Goal: Information Seeking & Learning: Find specific fact

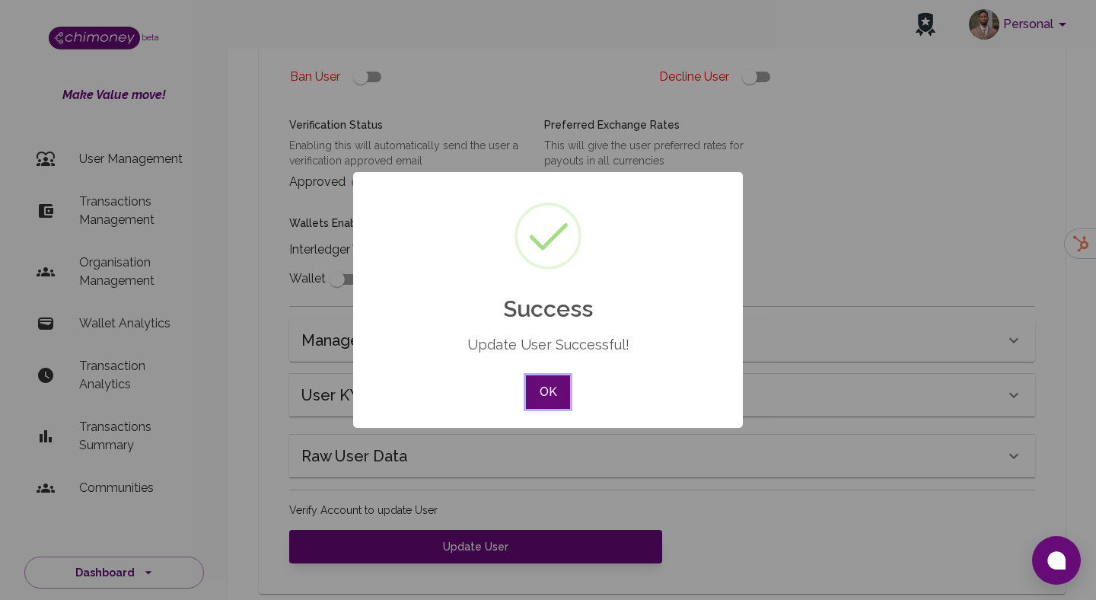
scroll to position [591, 0]
click at [551, 380] on button "OK" at bounding box center [548, 391] width 44 height 33
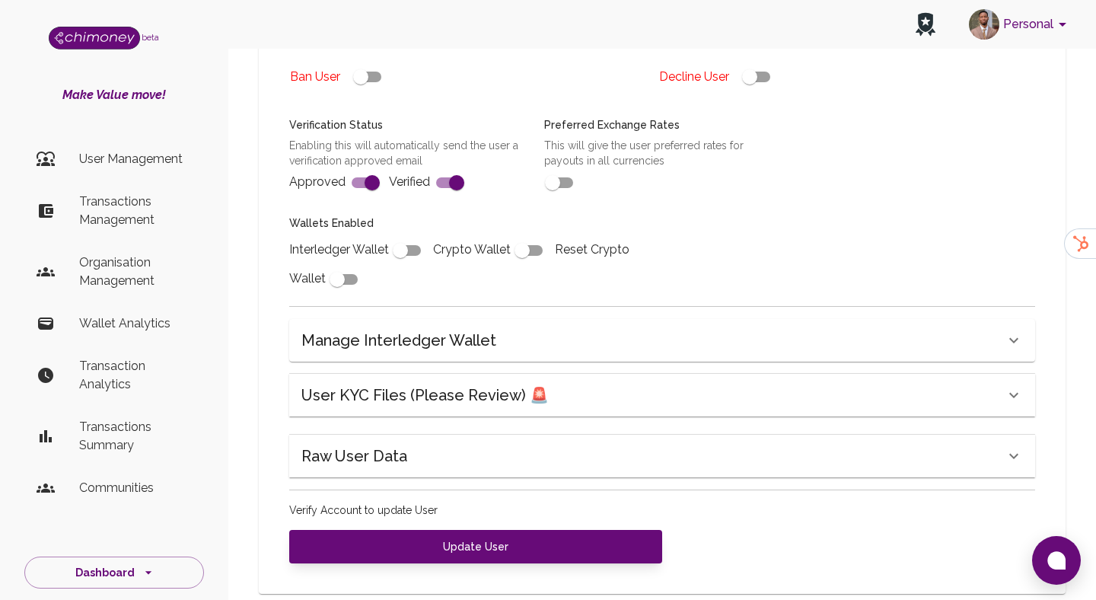
click at [127, 196] on p "Transactions Management" at bounding box center [135, 210] width 113 height 37
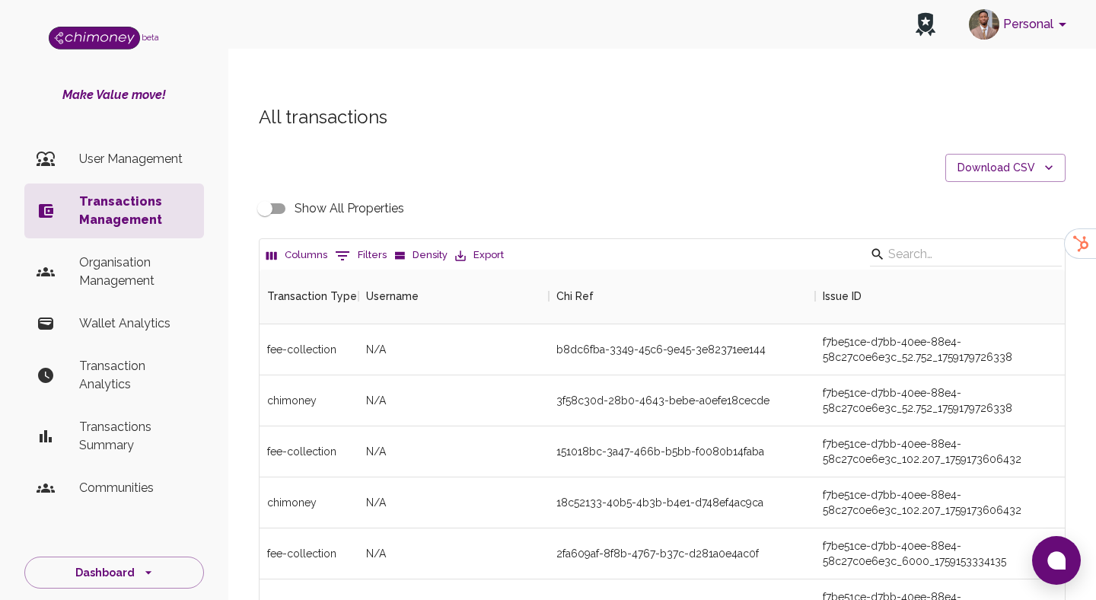
scroll to position [565, 805]
click at [346, 243] on button "0 Filters" at bounding box center [360, 255] width 59 height 24
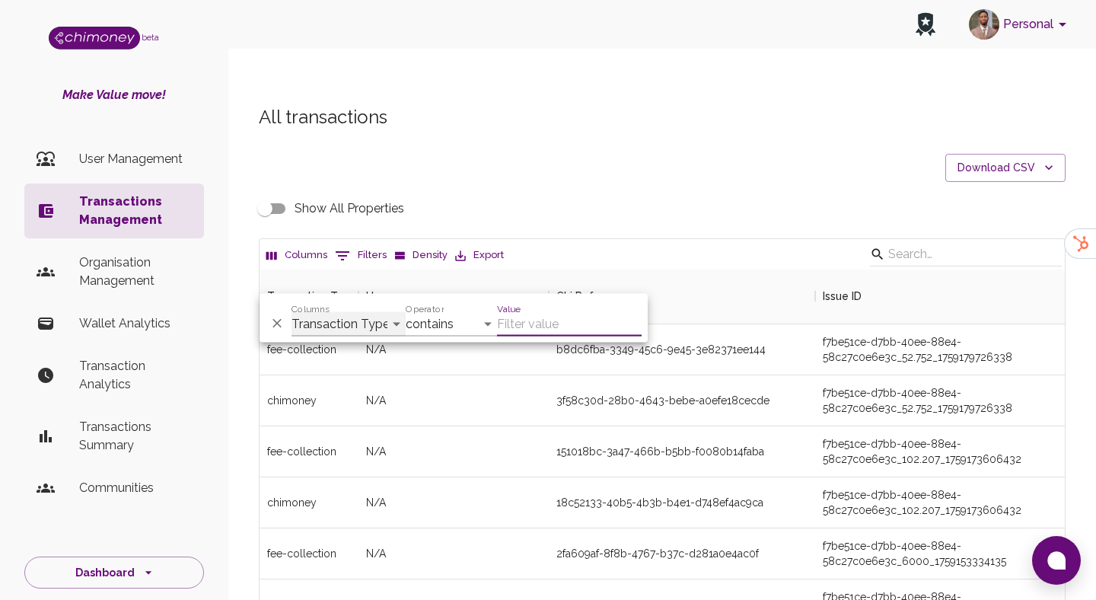
click at [361, 332] on select "Transaction Type Username Chi Ref Issue ID Value Amount Currency Fee ($) FX Rat…" at bounding box center [348, 324] width 114 height 24
select select "email"
click at [291, 312] on select "Transaction Type Username Chi Ref Issue ID Value Amount Currency Fee ($) FX Rat…" at bounding box center [348, 324] width 114 height 24
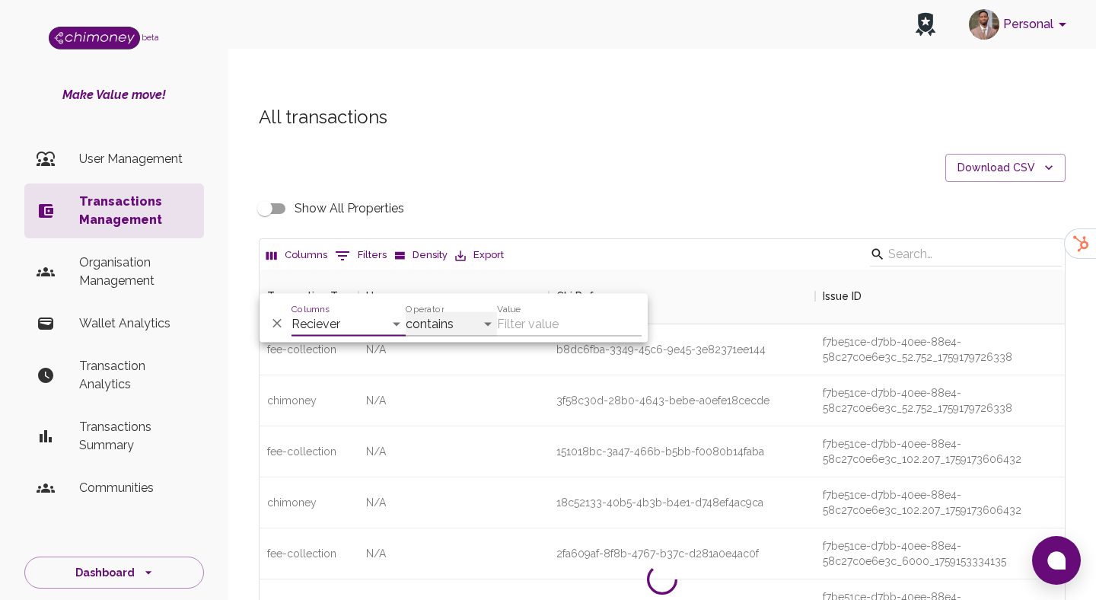
click at [435, 323] on select "contains equals starts with ends with is empty is not empty is any of" at bounding box center [451, 324] width 91 height 24
select select "equals"
click at [406, 312] on select "contains equals starts with ends with is empty is not empty is any of" at bounding box center [451, 324] width 91 height 24
click at [566, 329] on input "Value" at bounding box center [569, 324] width 145 height 24
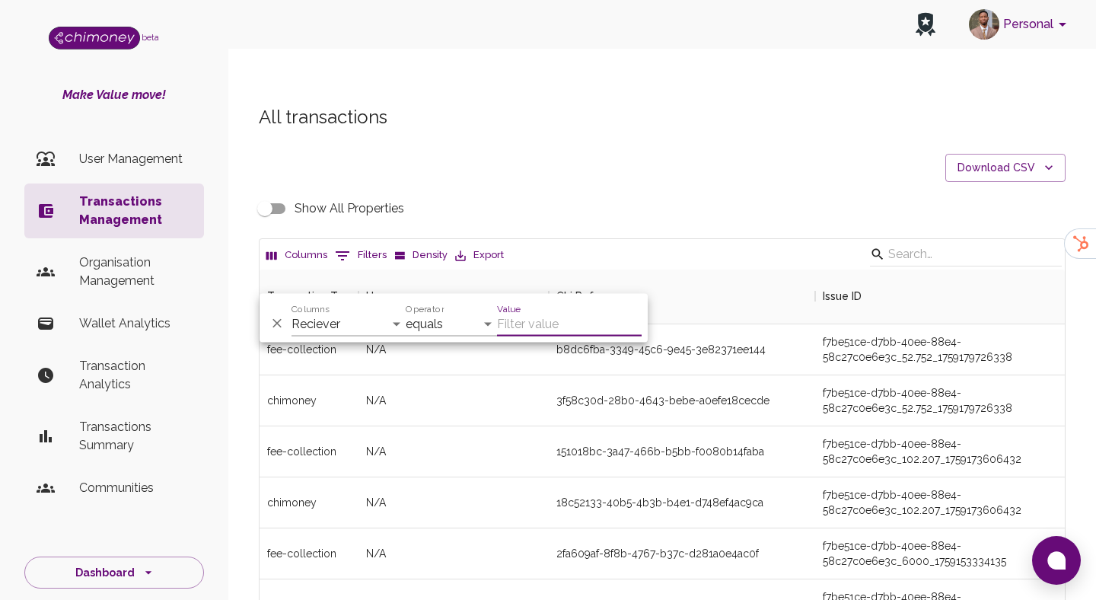
paste input "[EMAIL_ADDRESS][DOMAIN_NAME]"
type input "[EMAIL_ADDRESS][DOMAIN_NAME]"
click at [612, 111] on div "All transactions Download CSV Show All Properties Columns 1 Filters Density Exp…" at bounding box center [661, 490] width 843 height 770
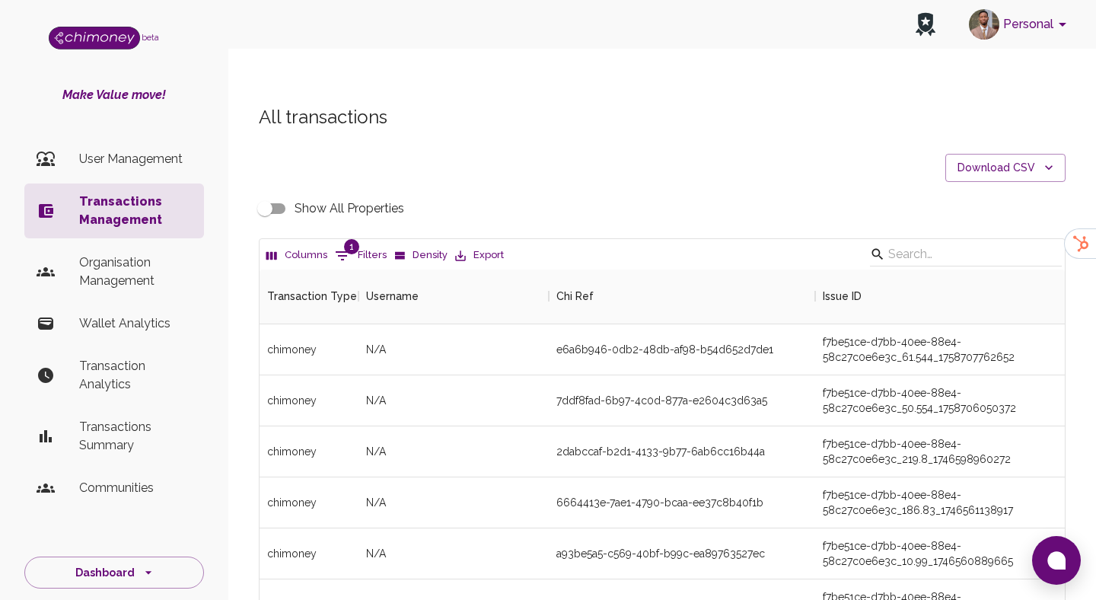
click at [287, 194] on input "Show All Properties" at bounding box center [264, 208] width 87 height 29
click at [266, 194] on input "Show All Properties" at bounding box center [264, 208] width 87 height 29
click at [269, 194] on input "Show All Properties" at bounding box center [264, 208] width 87 height 29
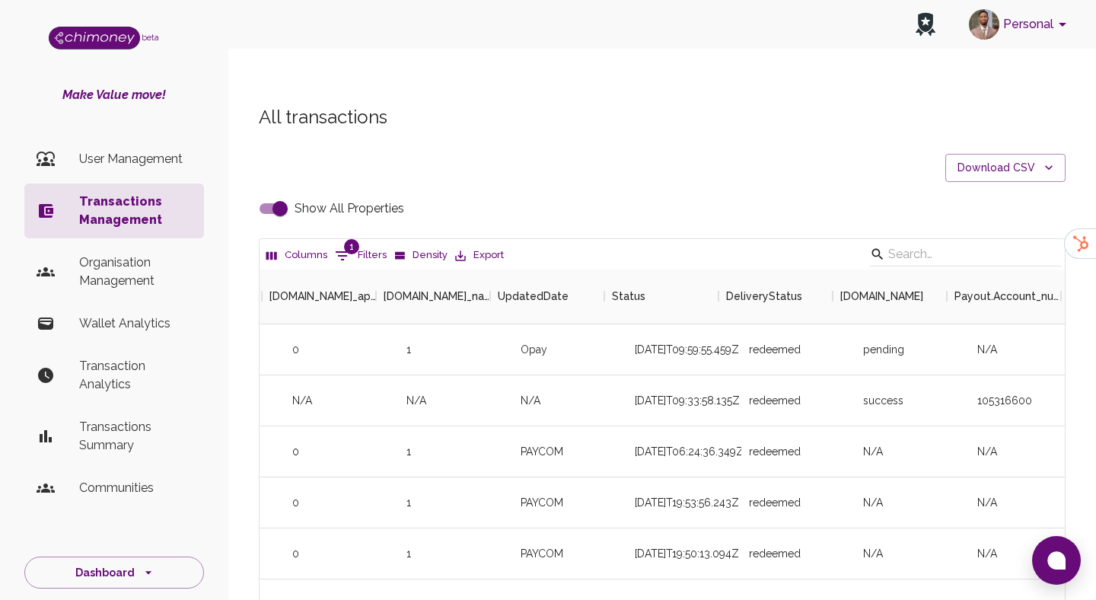
scroll to position [0, 4140]
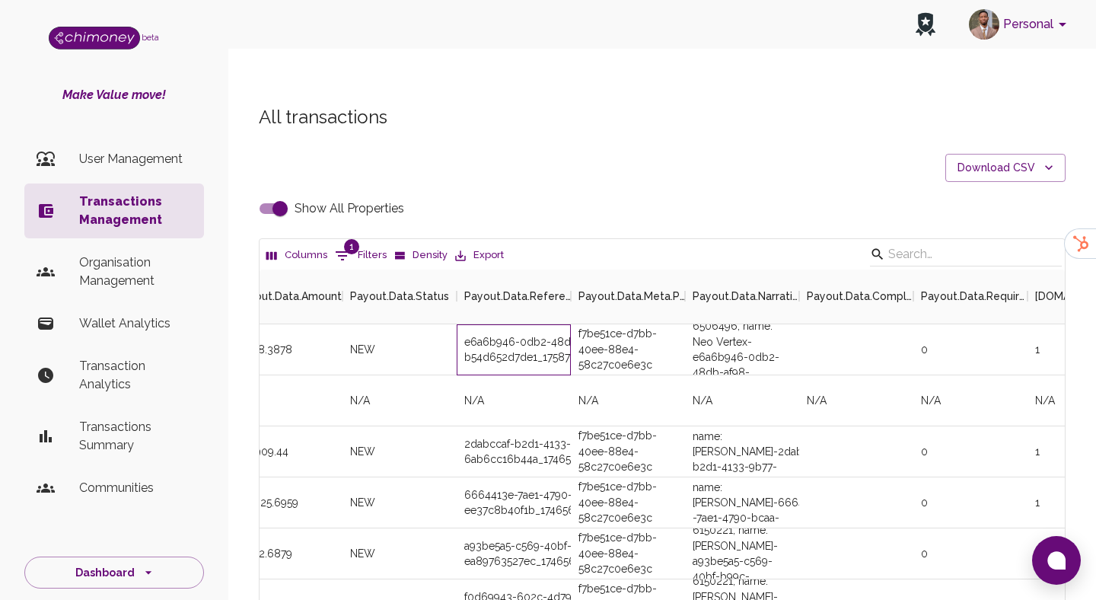
click at [507, 324] on div "e6a6b946-0db2-48db-af98-b54d652d7de1_1758707994493" at bounding box center [514, 349] width 114 height 51
copy div "e6a6b946-0db2-48db-af98-b54d652d7de1_1758707994493"
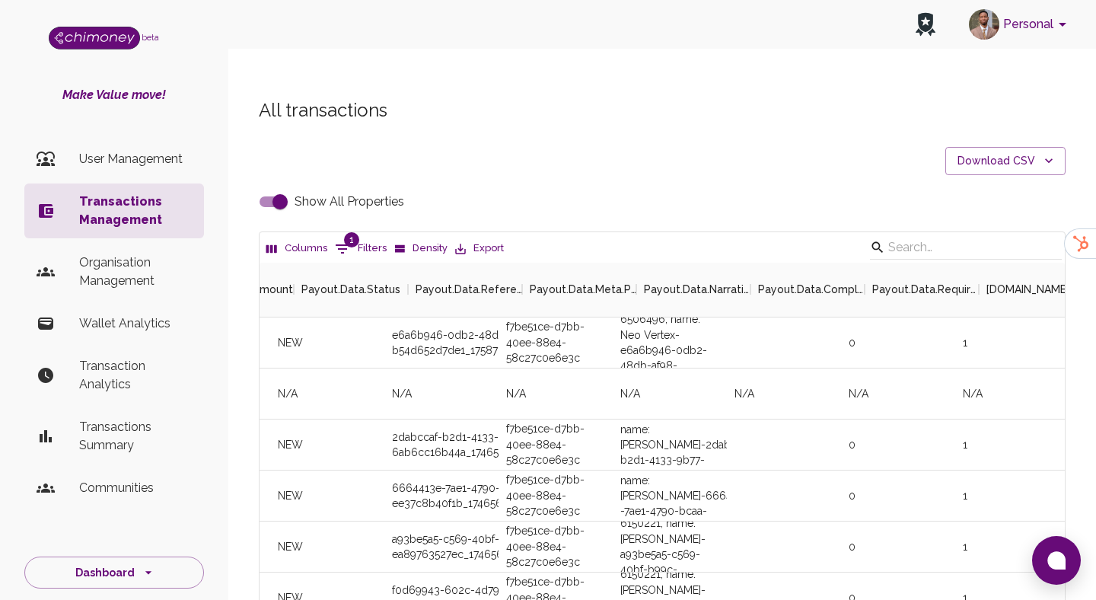
scroll to position [0, 4176]
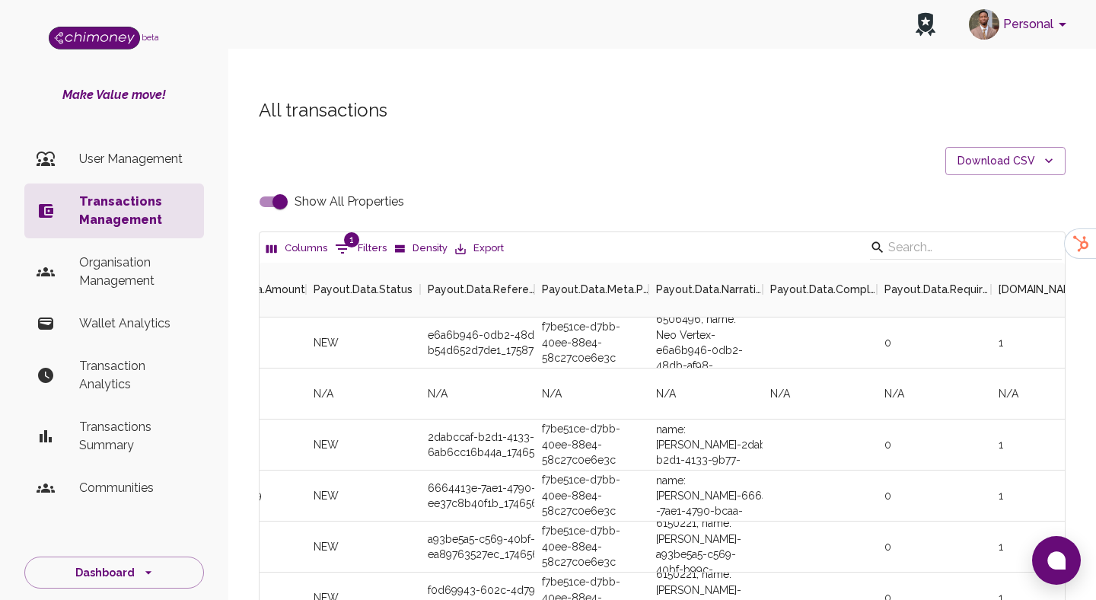
click at [454, 317] on div "e6a6b946-0db2-48db-af98-b54d652d7de1_1758707994493" at bounding box center [477, 342] width 114 height 51
copy div "e6a6b946-0db2-48db-af98-b54d652d7de1_1758707994493"
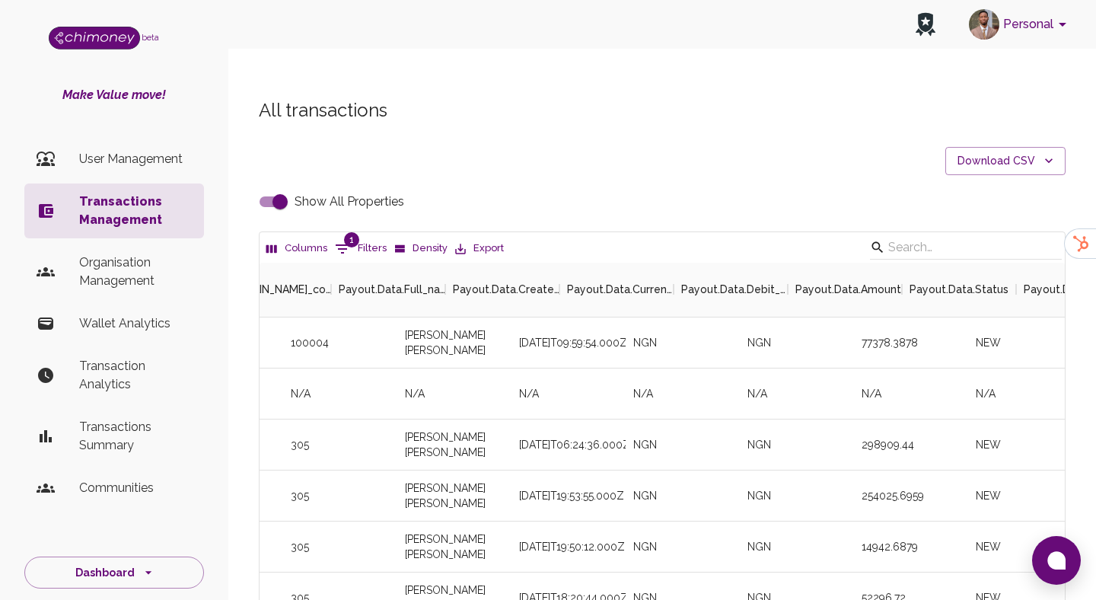
scroll to position [0, 3387]
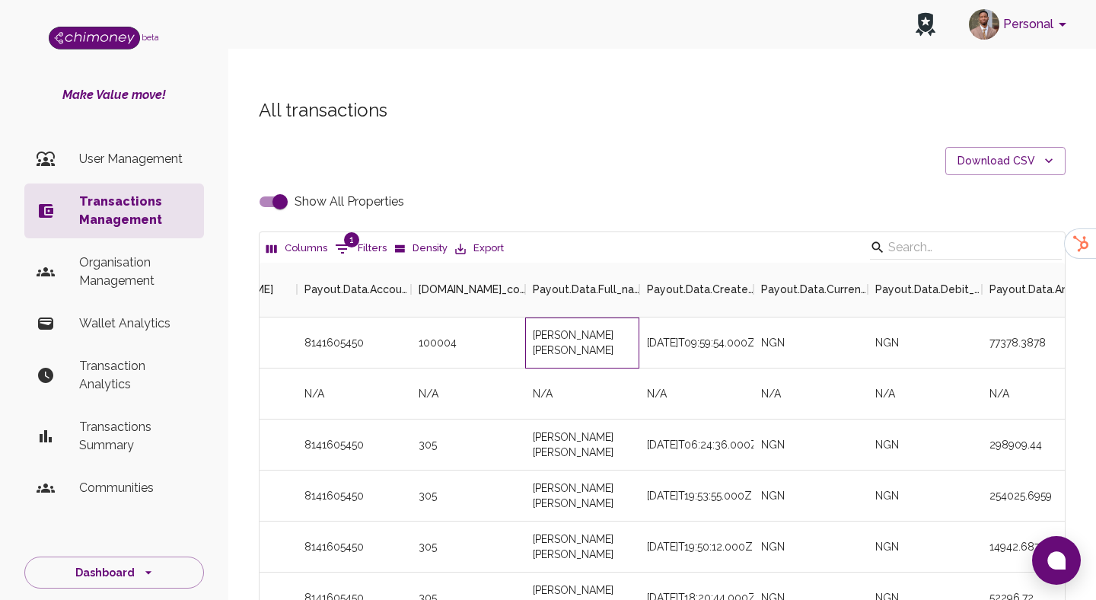
click at [563, 317] on div "[PERSON_NAME] [PERSON_NAME]" at bounding box center [582, 342] width 114 height 51
copy div "[PERSON_NAME] [PERSON_NAME]"
click at [270, 187] on input "Show All Properties" at bounding box center [280, 201] width 87 height 29
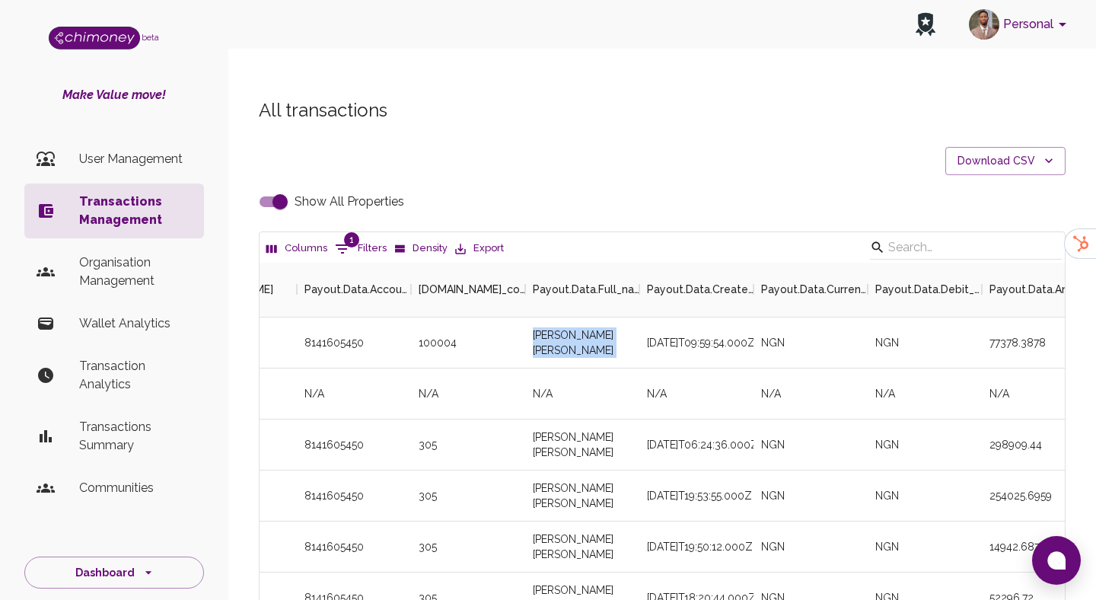
checkbox input "false"
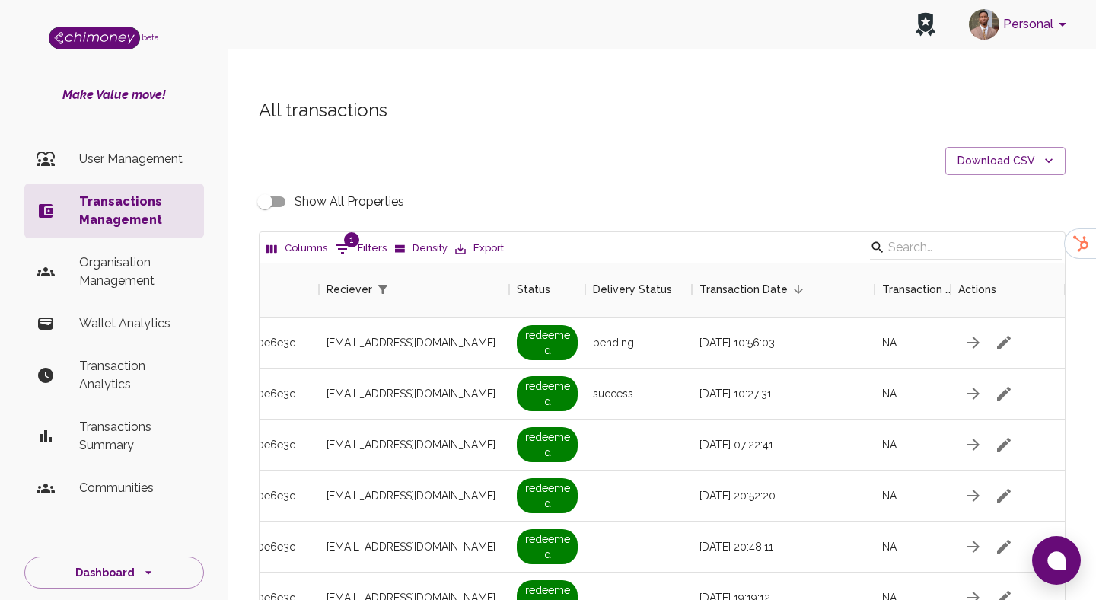
scroll to position [0, 1325]
click at [344, 232] on span "1" at bounding box center [351, 239] width 15 height 15
select select "email"
select select "equals"
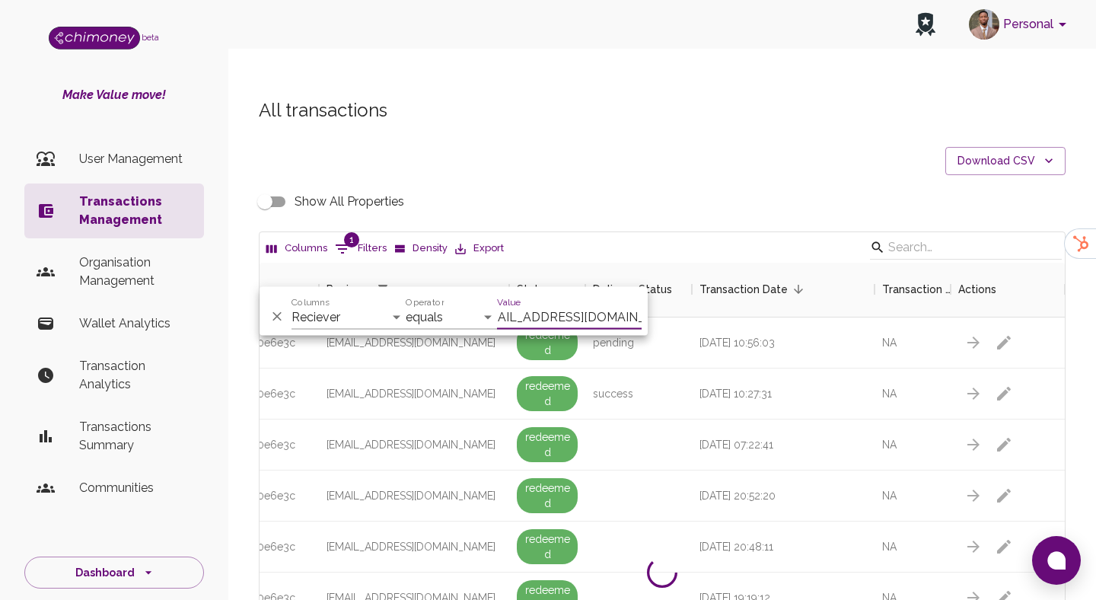
scroll to position [0, 0]
paste input "chinwubasopuru"
click at [549, 315] on input "[EMAIL_ADDRESS][DOMAIN_NAME]" at bounding box center [569, 317] width 145 height 24
paste input "helenemmanuel550"
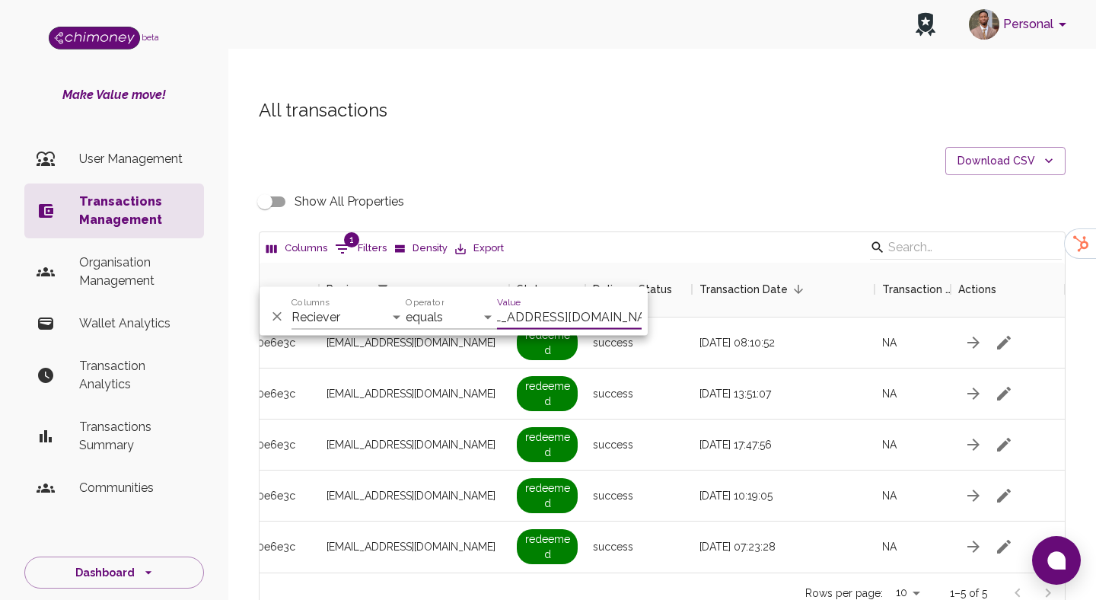
scroll to position [310, 805]
type input "[EMAIL_ADDRESS][DOMAIN_NAME]"
click at [613, 384] on div "success" at bounding box center [638, 393] width 107 height 51
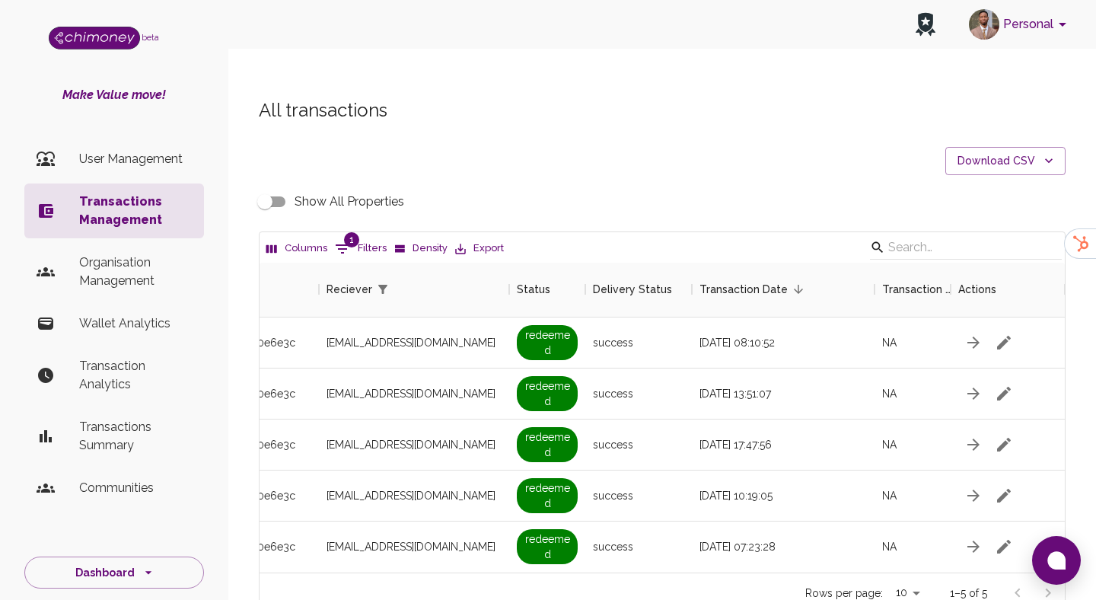
click at [266, 187] on input "Show All Properties" at bounding box center [264, 201] width 87 height 29
checkbox input "true"
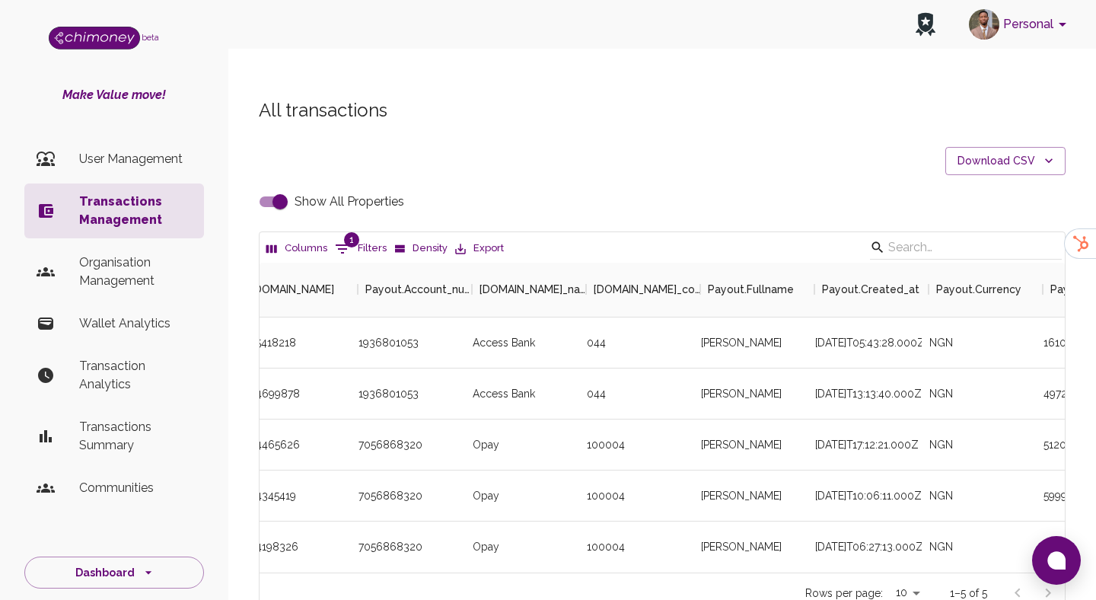
scroll to position [0, 3355]
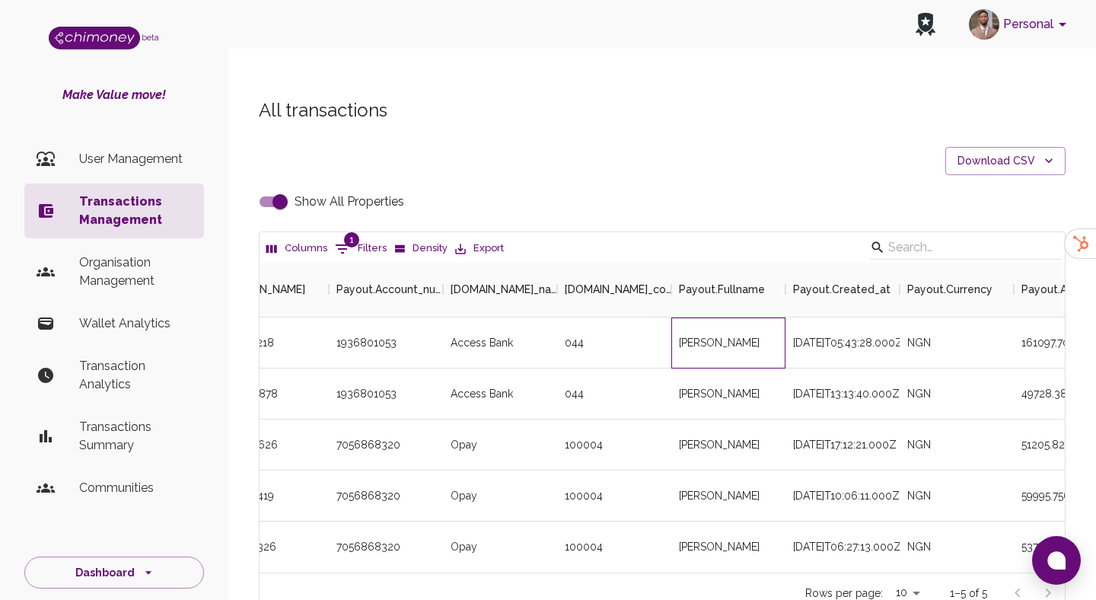
click at [712, 317] on div "[PERSON_NAME]" at bounding box center [728, 342] width 114 height 51
copy div "[PERSON_NAME]"
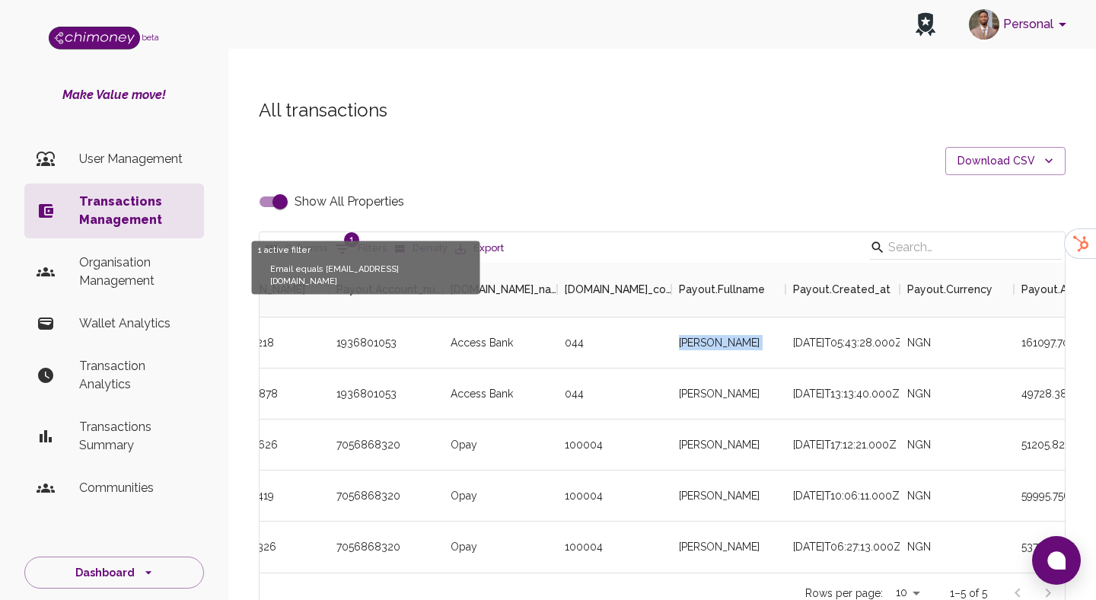
click at [373, 237] on button "1 Filters" at bounding box center [360, 249] width 59 height 24
select select "email"
select select "equals"
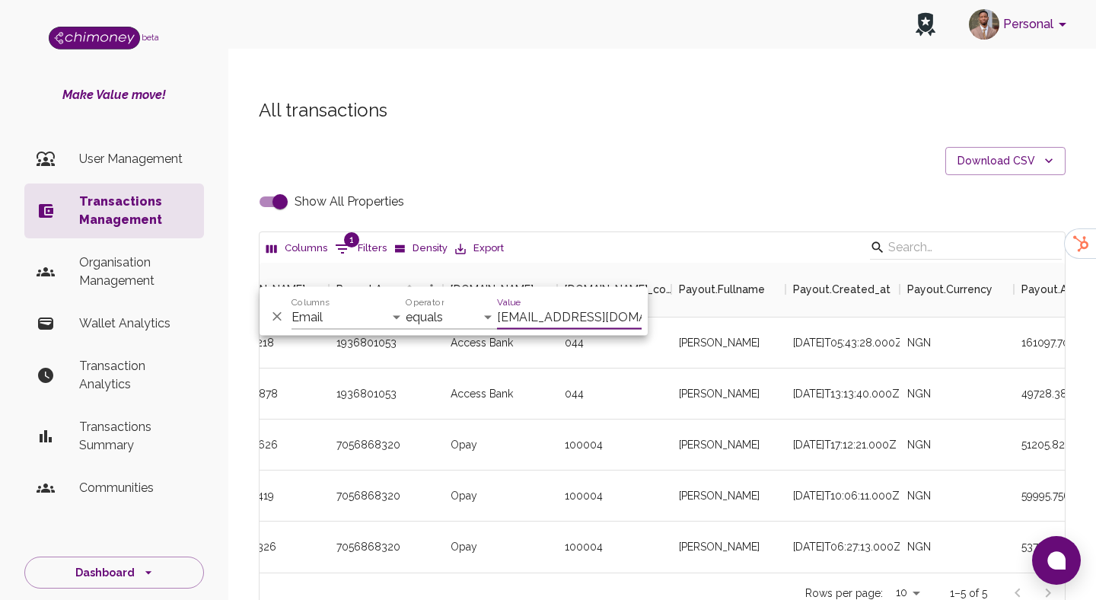
scroll to position [0, 37]
click at [549, 304] on div "Value [EMAIL_ADDRESS][DOMAIN_NAME]" at bounding box center [569, 311] width 145 height 37
click at [542, 319] on input "[EMAIL_ADDRESS][DOMAIN_NAME]" at bounding box center [569, 317] width 145 height 24
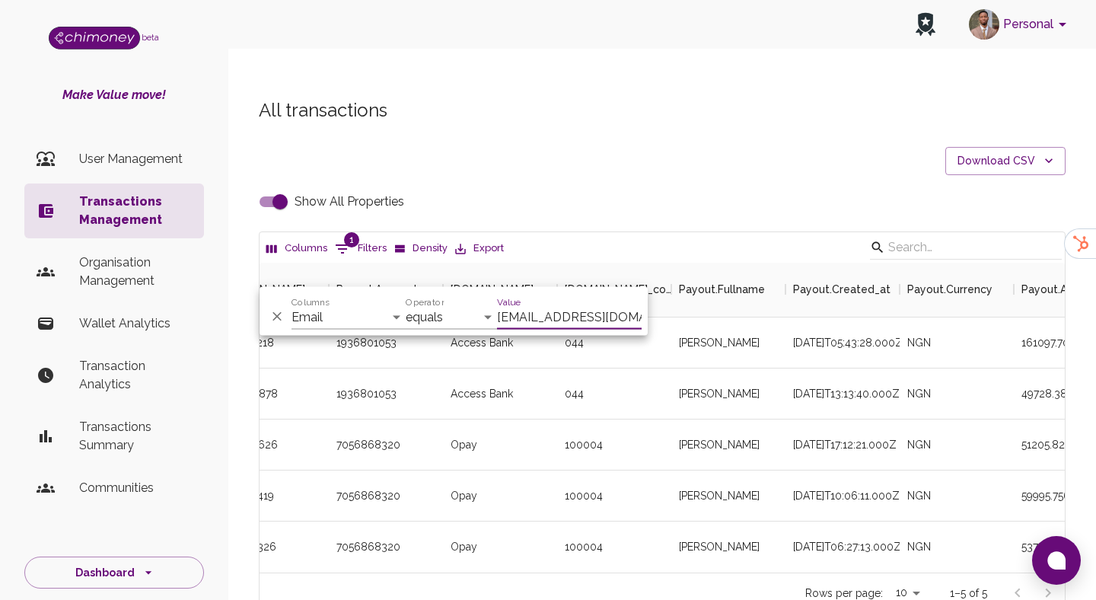
paste input "salimahkashimsalihu"
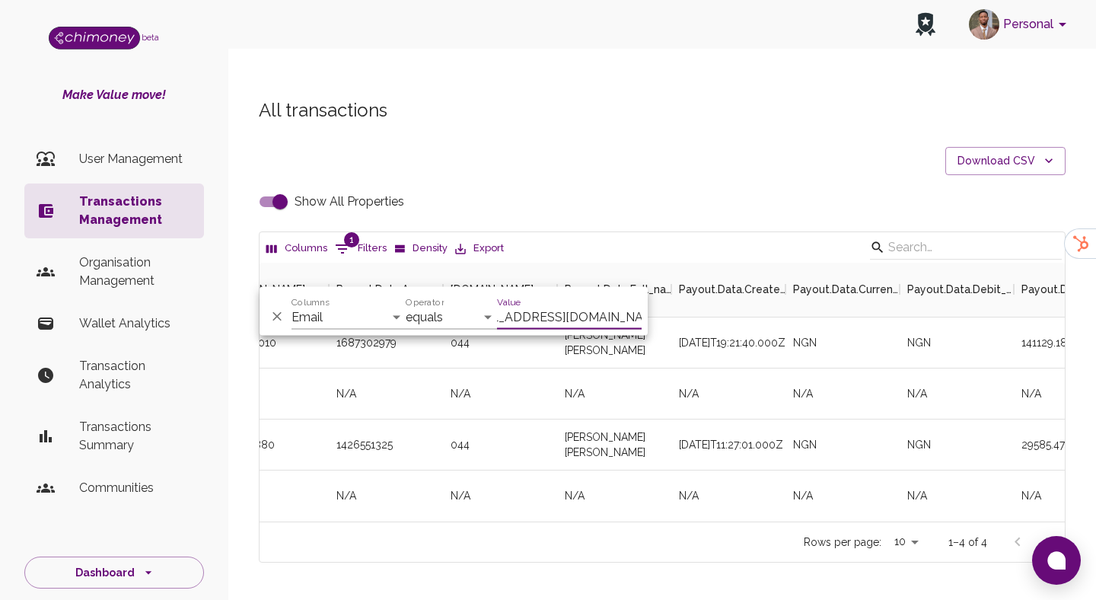
scroll to position [259, 805]
type input "[EMAIL_ADDRESS][DOMAIN_NAME]"
click at [768, 321] on div "[DATE]T19:21:40.000Z" at bounding box center [728, 342] width 114 height 51
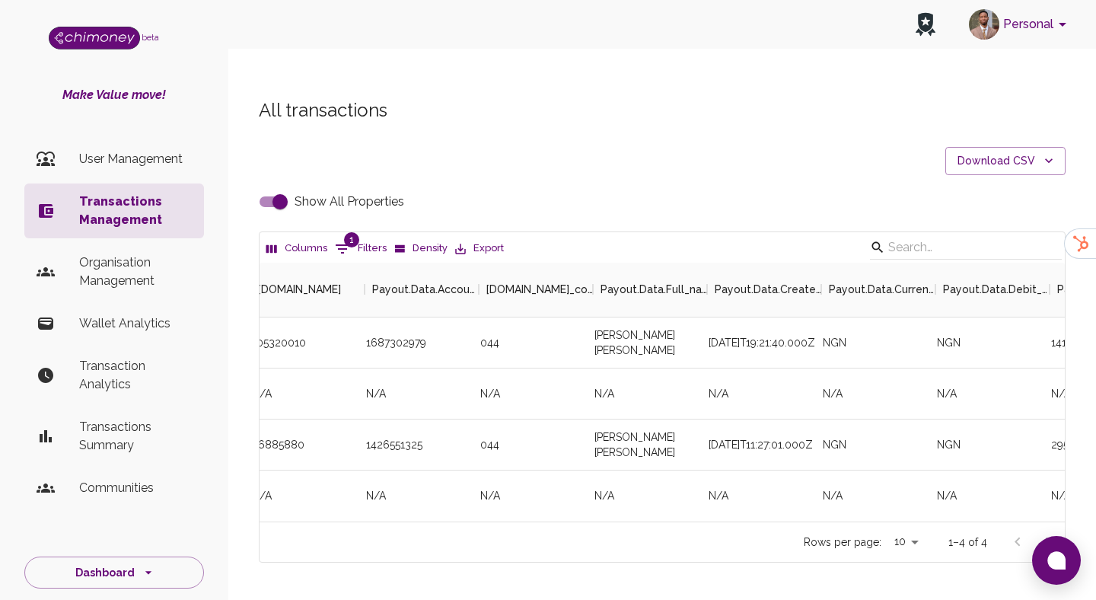
scroll to position [0, 3328]
drag, startPoint x: 647, startPoint y: 323, endPoint x: 581, endPoint y: 310, distance: 67.6
click at [581, 317] on div "bank success Transfer Queued Successfully 105320010 1687302979 044 [PERSON_NAME…" at bounding box center [641, 342] width 1484 height 51
copy div "[PERSON_NAME] [PERSON_NAME]"
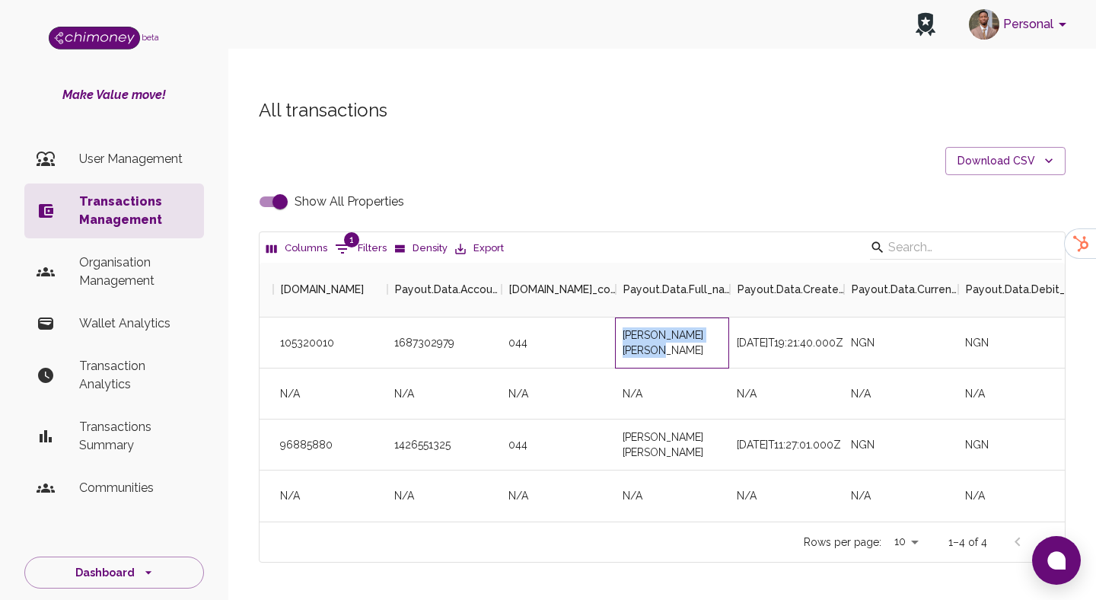
scroll to position [0, 3296]
click at [281, 187] on input "Show All Properties" at bounding box center [280, 201] width 87 height 29
checkbox input "false"
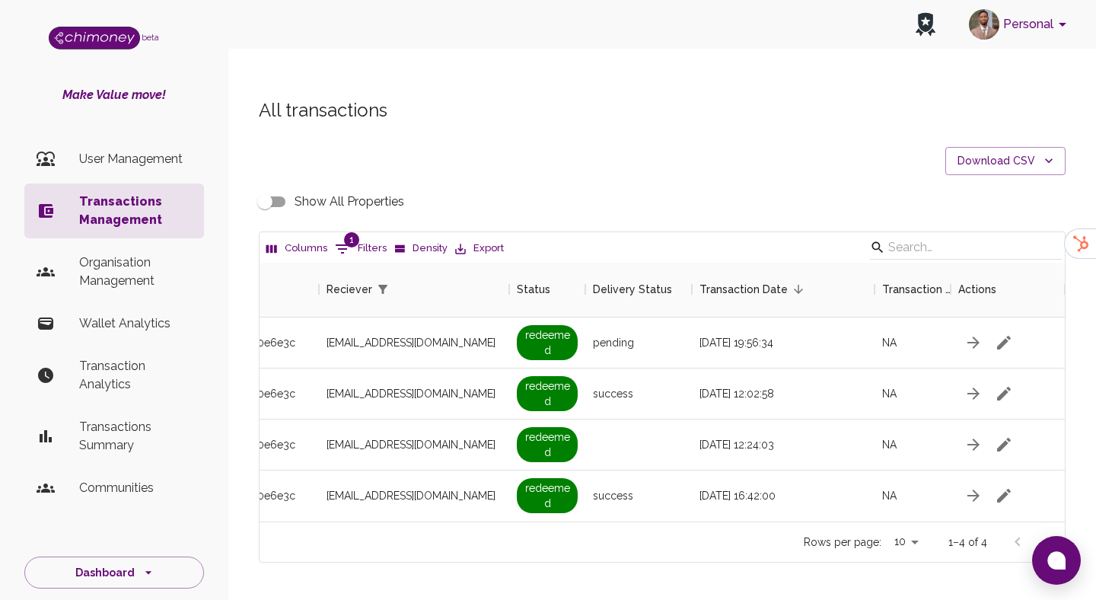
click at [374, 237] on button "1 Filters" at bounding box center [360, 249] width 59 height 24
select select "email"
select select "equals"
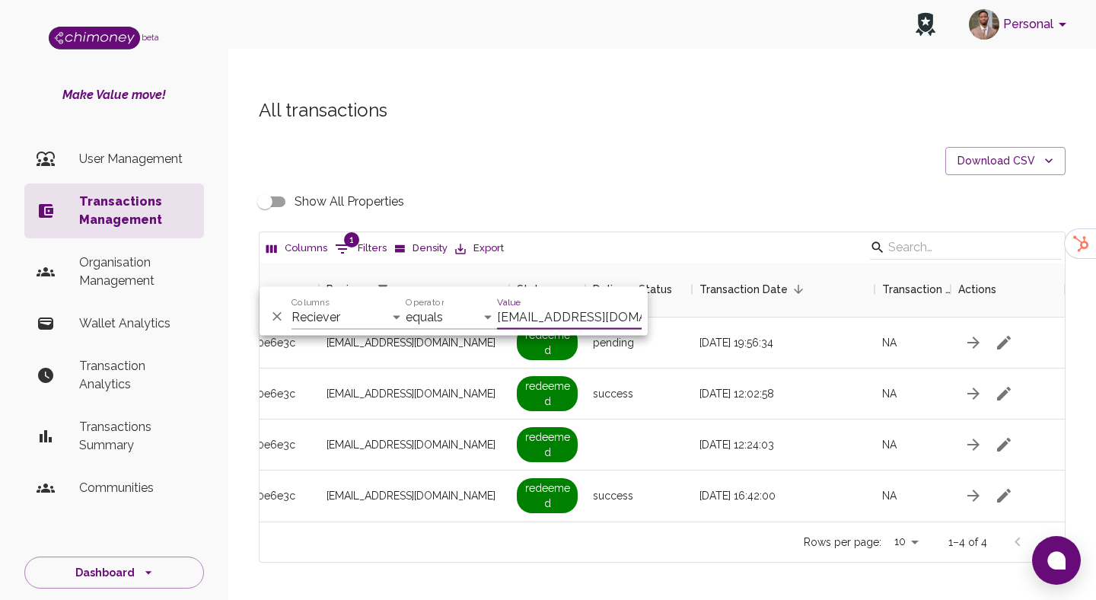
scroll to position [0, 40]
click at [551, 323] on input "[EMAIL_ADDRESS][DOMAIN_NAME]" at bounding box center [569, 317] width 145 height 24
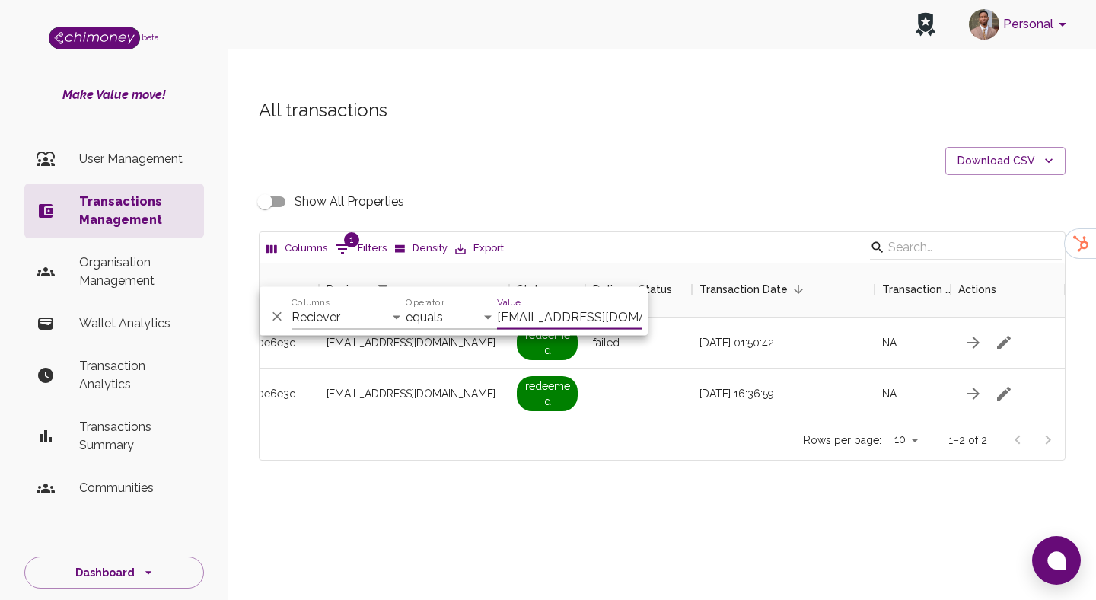
scroll to position [0, 0]
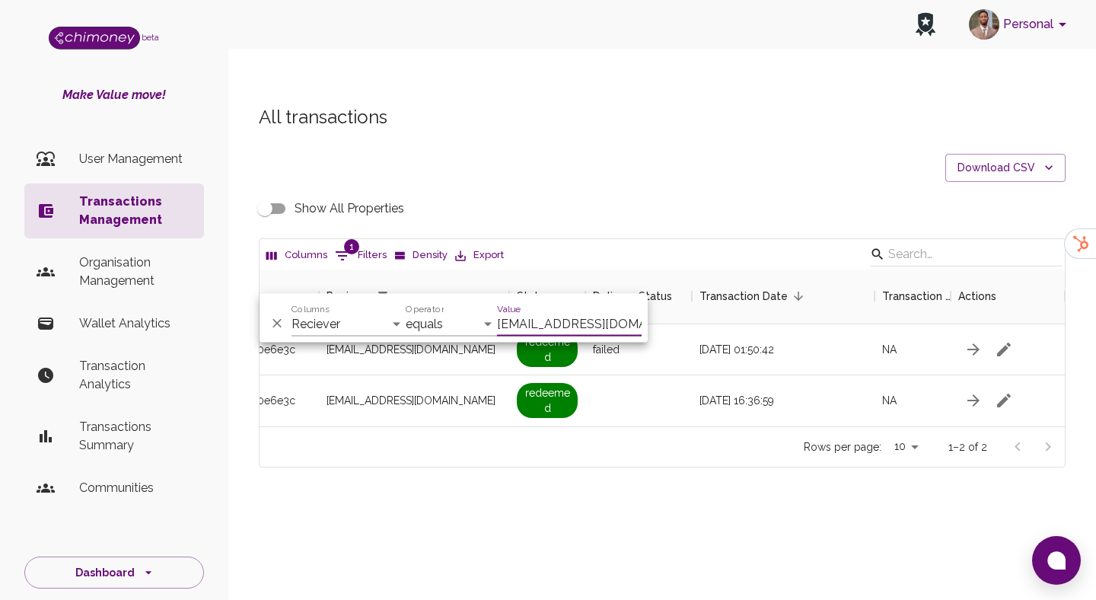
type input "[EMAIL_ADDRESS][DOMAIN_NAME]"
click at [549, 439] on div "All transactions Download CSV Show All Properties Columns 1 Filters Density Exp…" at bounding box center [661, 311] width 867 height 487
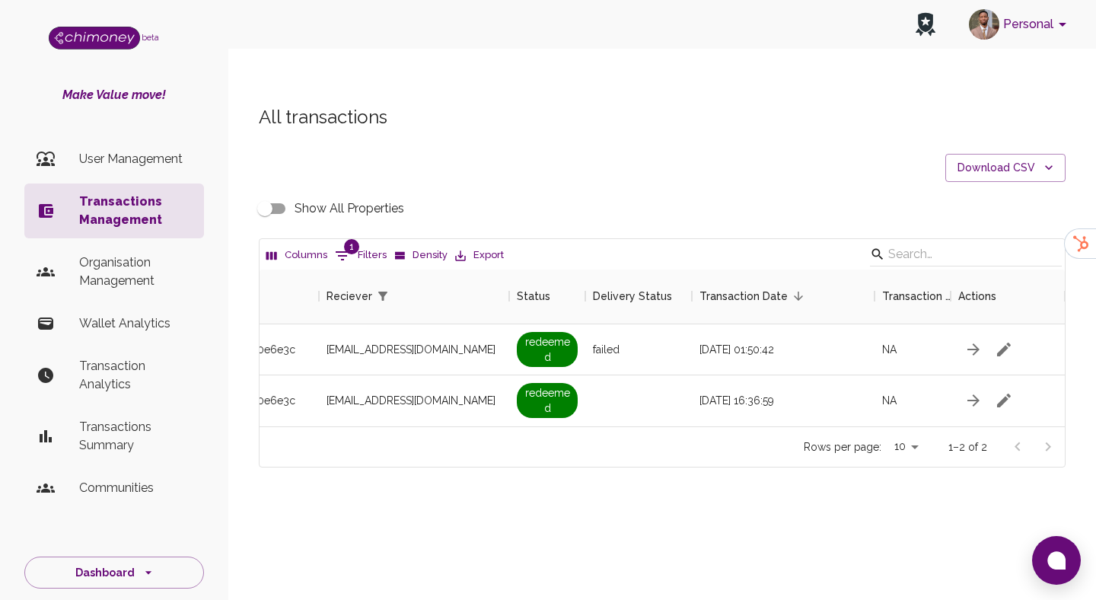
click at [258, 194] on input "Show All Properties" at bounding box center [264, 208] width 87 height 29
checkbox input "true"
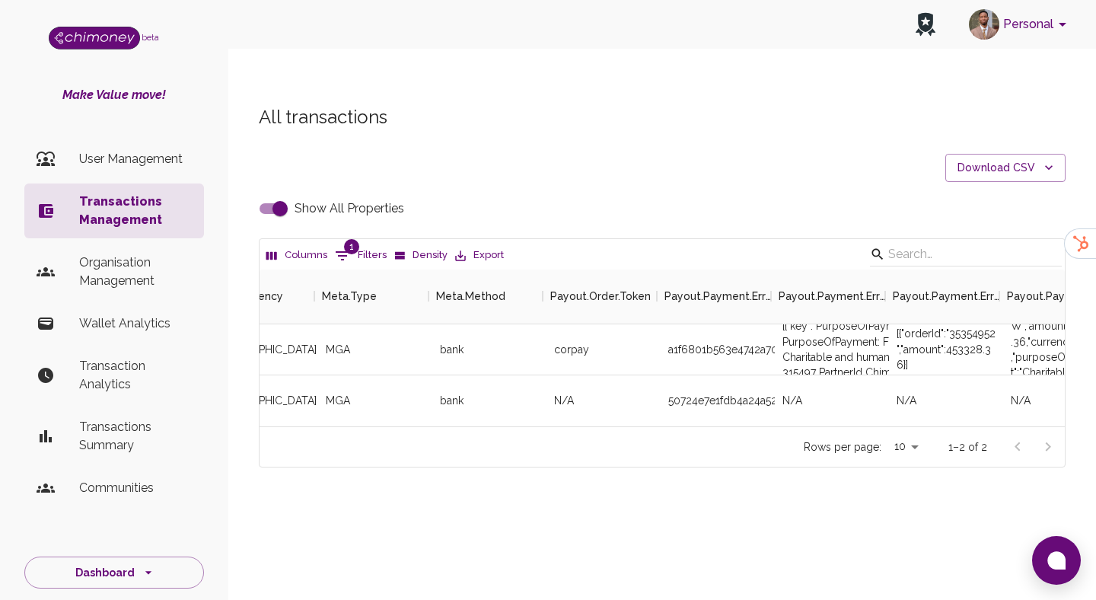
scroll to position [0, 3003]
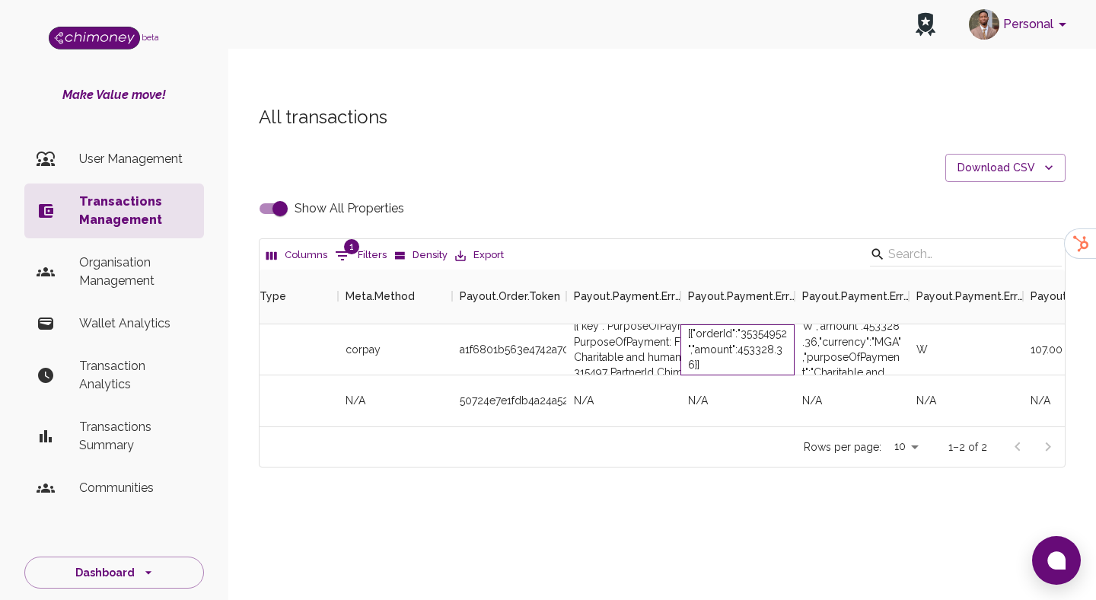
click at [761, 326] on div "[{"orderId":"35354952","amount":453328.36}]" at bounding box center [737, 349] width 99 height 46
copy div "35354952"
click at [351, 243] on button "1 Filters" at bounding box center [360, 255] width 59 height 24
select select "email"
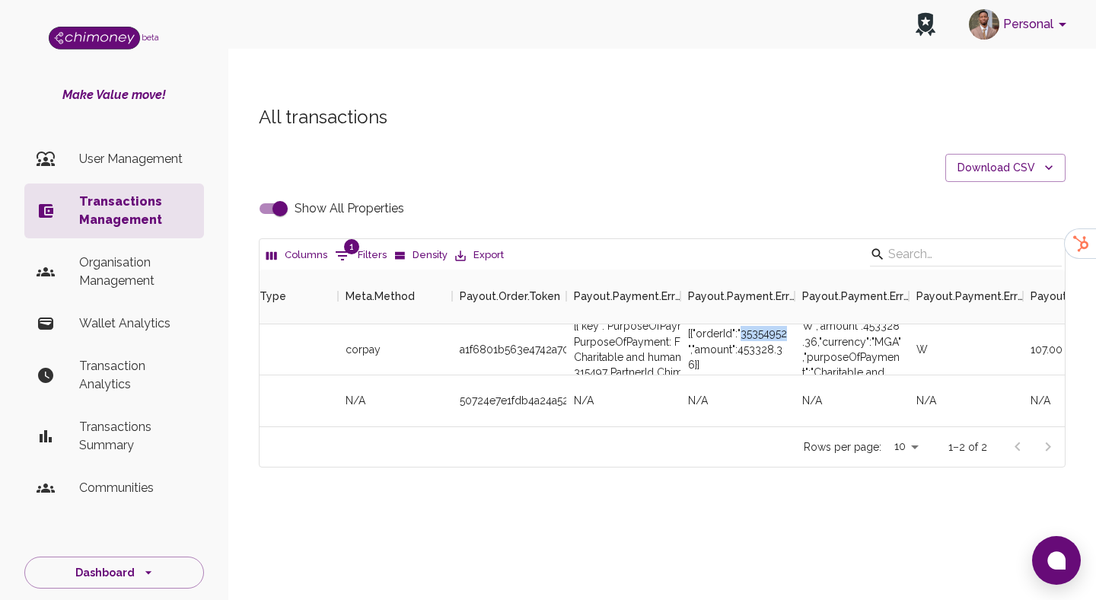
select select "equals"
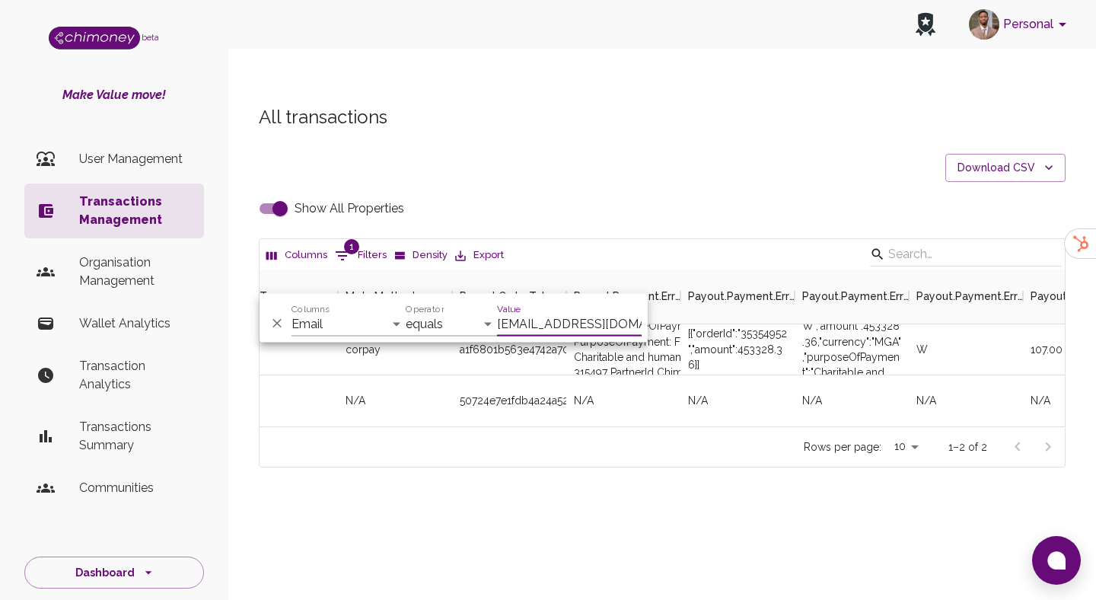
click at [531, 331] on input "[EMAIL_ADDRESS][DOMAIN_NAME]" at bounding box center [569, 324] width 145 height 24
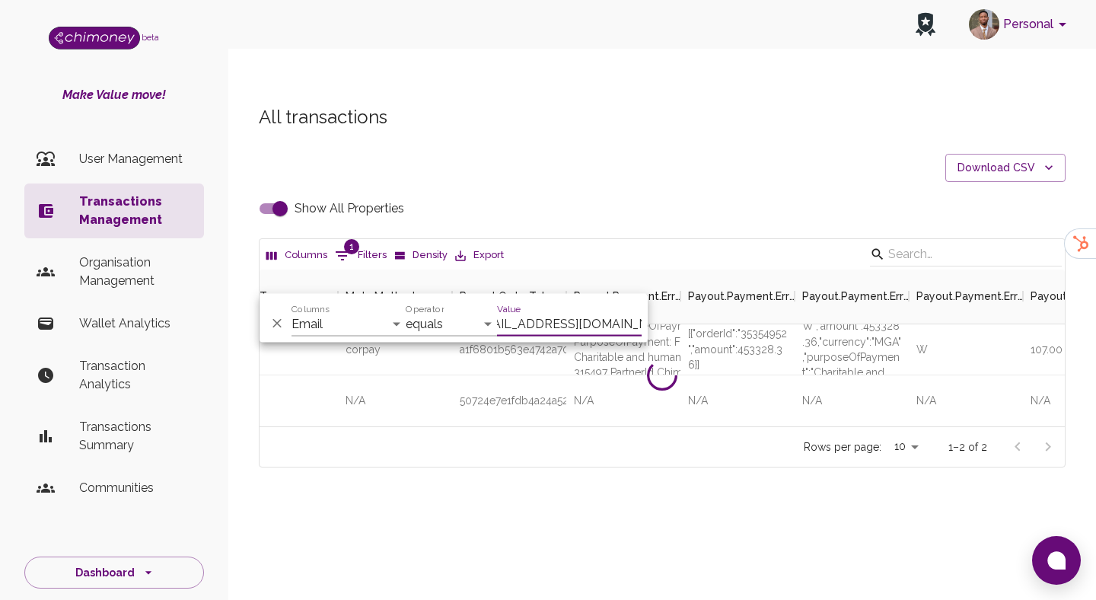
scroll to position [0, 8]
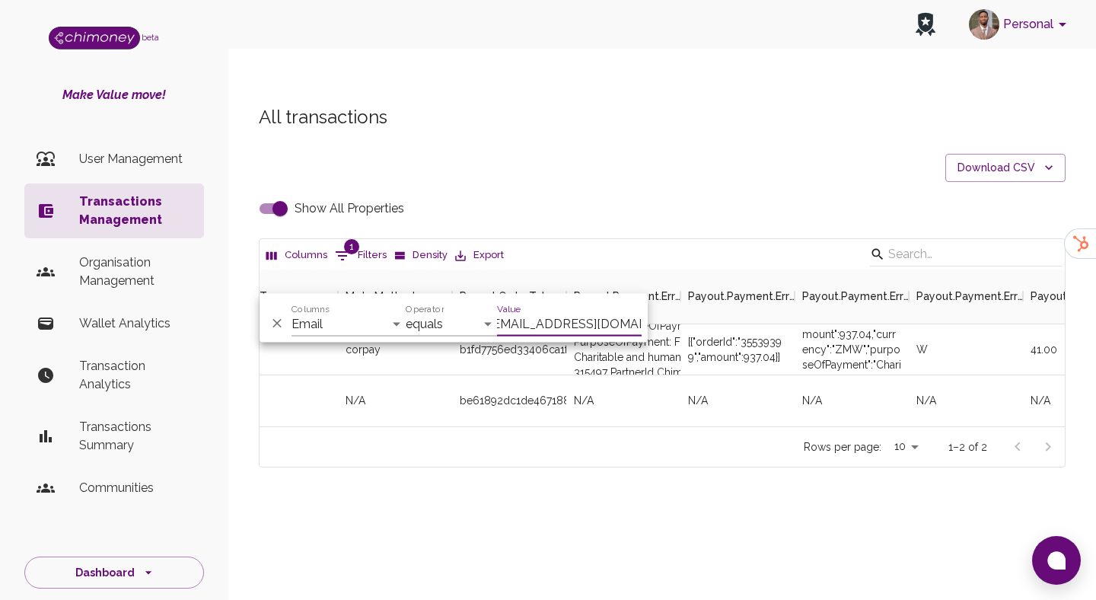
type input "[EMAIL_ADDRESS][DOMAIN_NAME]"
click at [773, 334] on div "[{"orderId":"35539399","amount":937.04}]" at bounding box center [737, 349] width 99 height 30
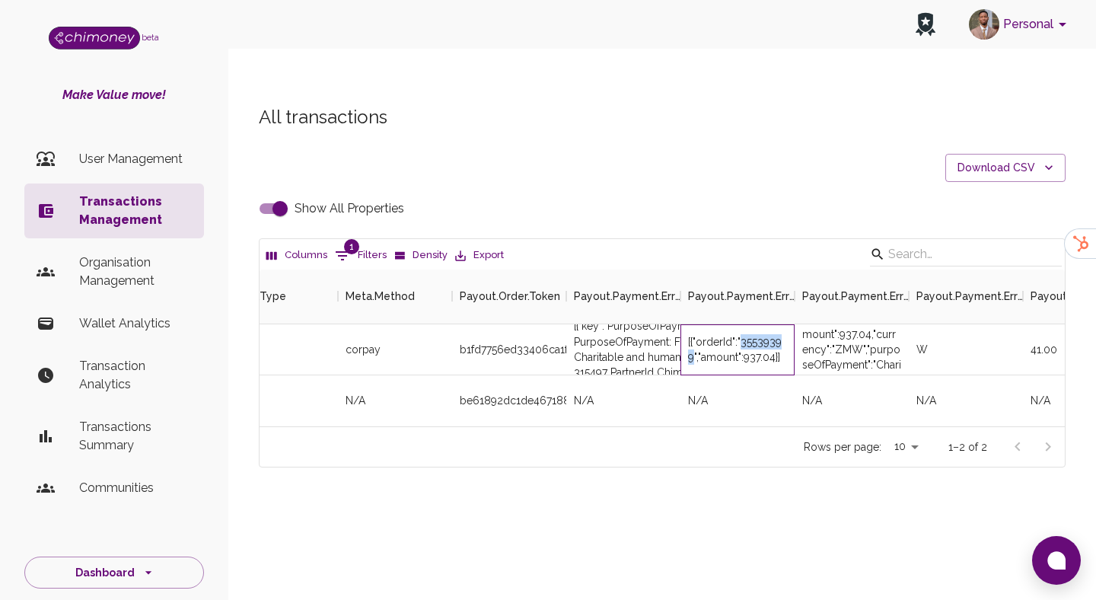
copy div "35539399"
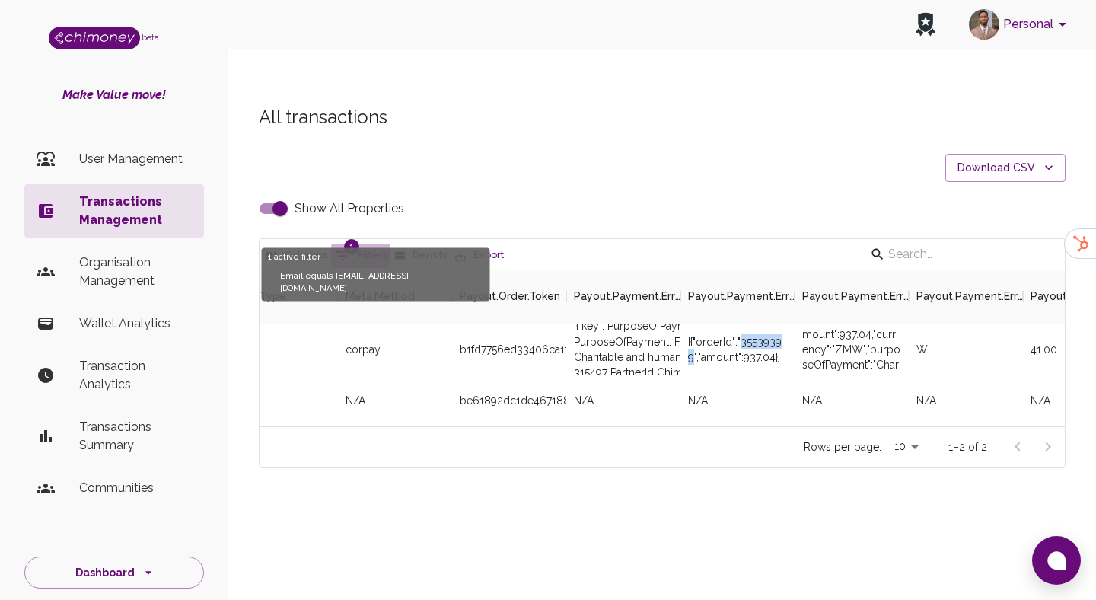
click at [357, 243] on button "1 Filters" at bounding box center [360, 255] width 59 height 24
select select "email"
select select "equals"
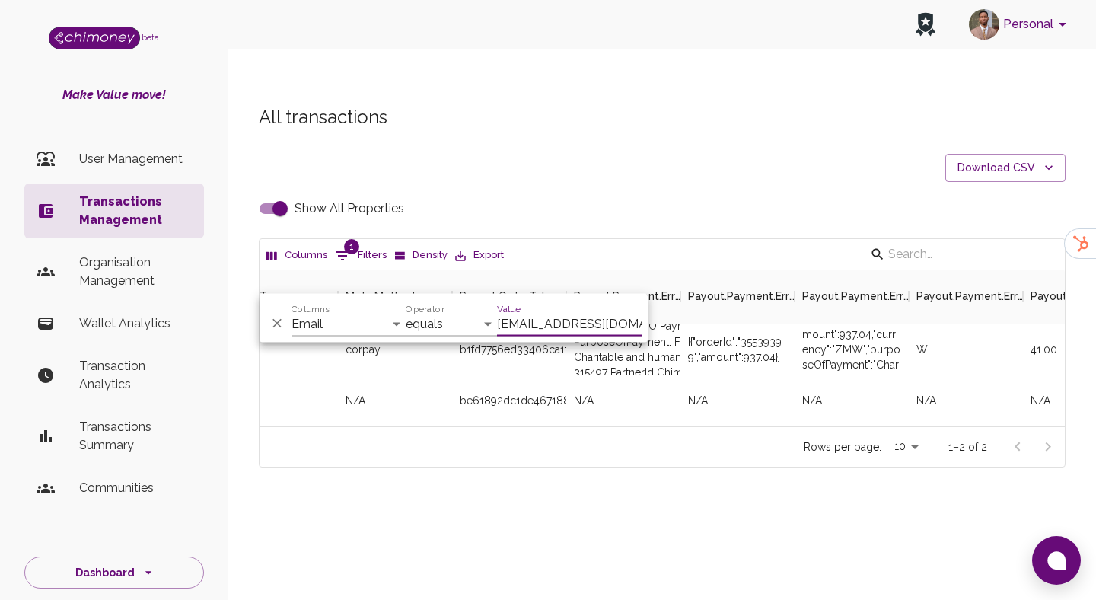
scroll to position [0, 8]
click at [532, 317] on input "[EMAIL_ADDRESS][DOMAIN_NAME]" at bounding box center [569, 324] width 145 height 24
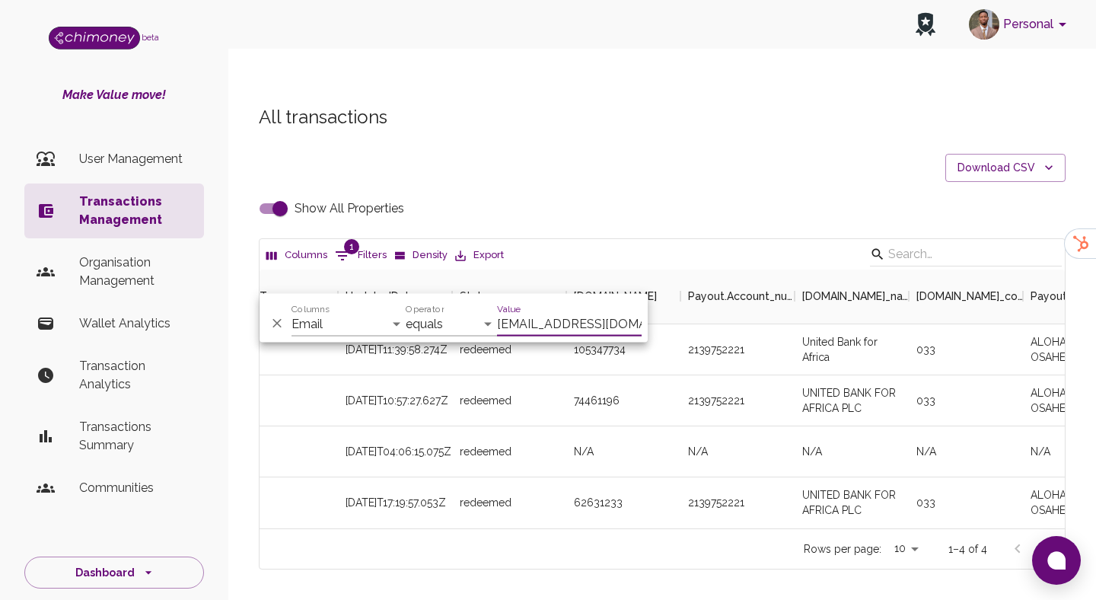
scroll to position [259, 805]
type input "[EMAIL_ADDRESS][DOMAIN_NAME]"
click at [782, 324] on div "2139752221" at bounding box center [737, 349] width 114 height 51
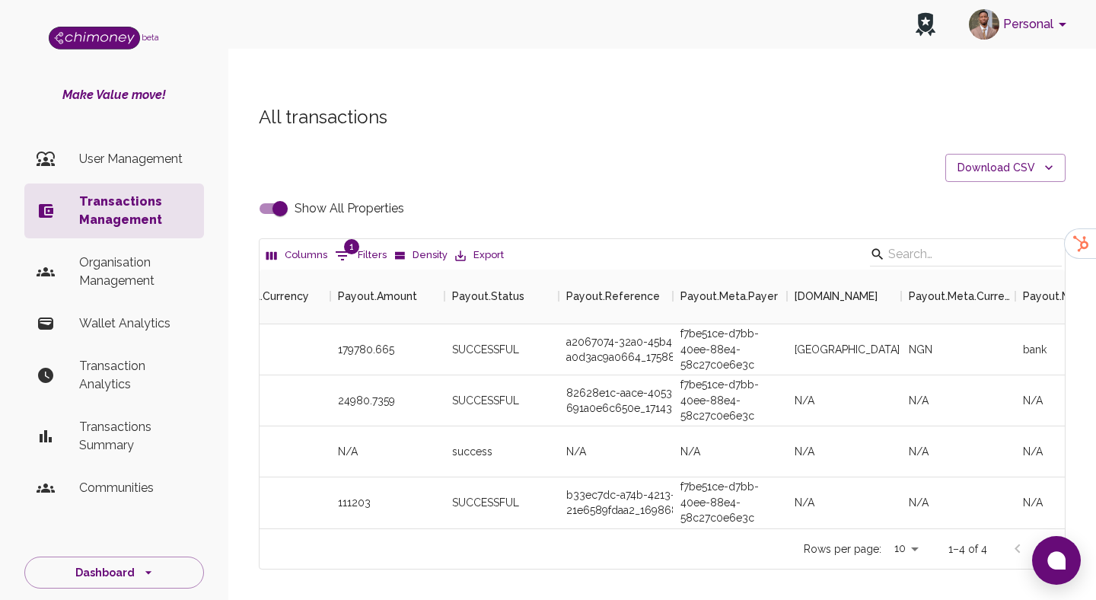
scroll to position [0, 4078]
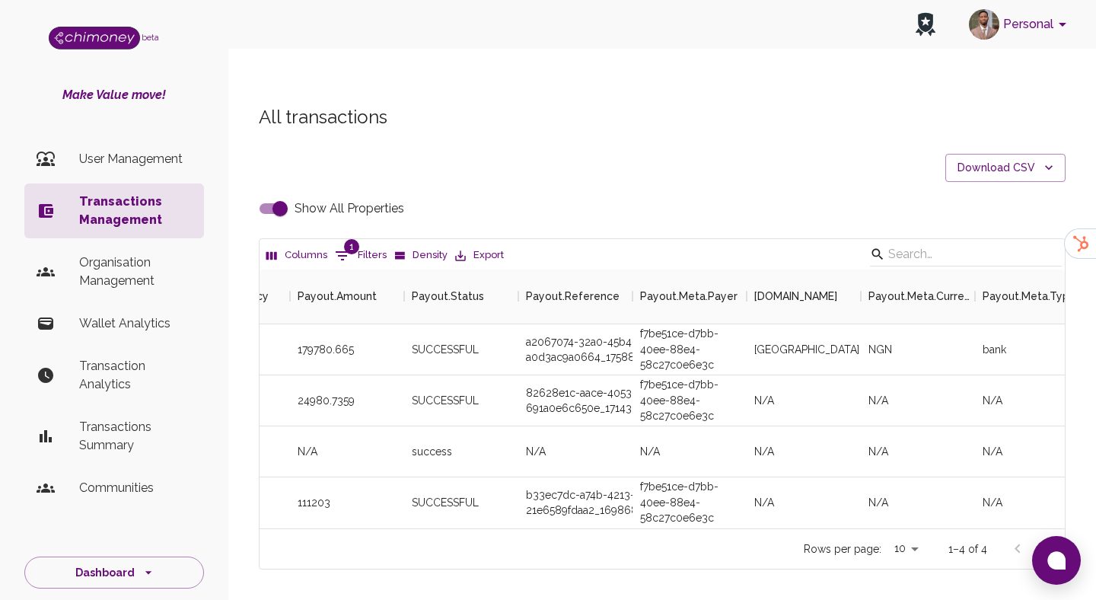
click at [371, 243] on button "1 Filters" at bounding box center [360, 255] width 59 height 24
select select "email"
select select "equals"
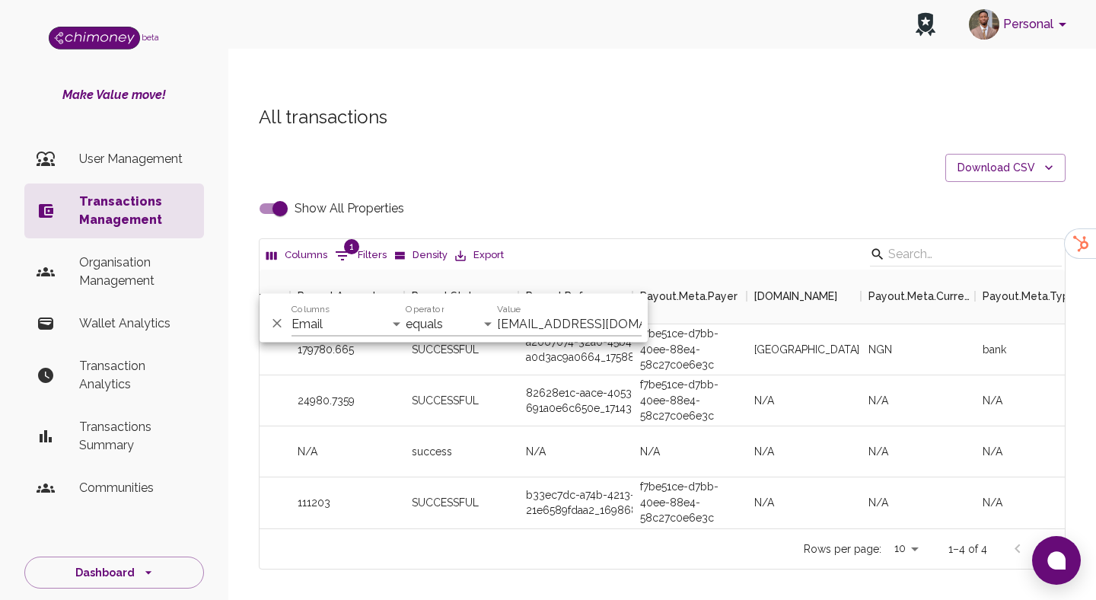
click at [608, 339] on div "And Or Columns Id Email Narration Phone ValueInUSD Chimoney Issuer IssueID Type…" at bounding box center [453, 318] width 388 height 49
click at [618, 325] on input "[EMAIL_ADDRESS][DOMAIN_NAME]" at bounding box center [569, 324] width 145 height 24
paste input "[EMAIL_ADDRESS]"
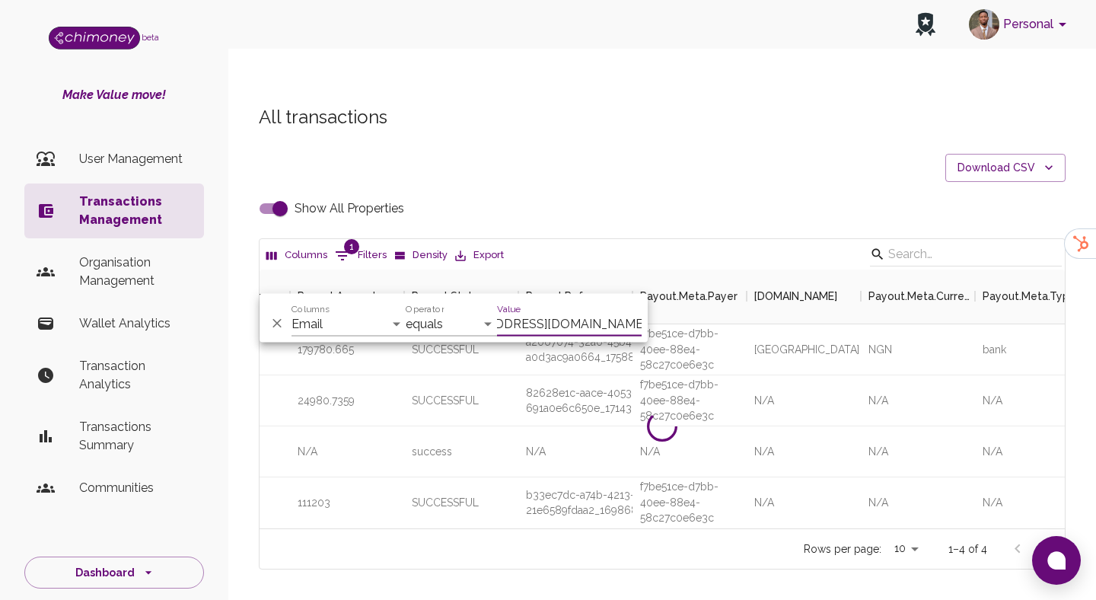
scroll to position [0, 40]
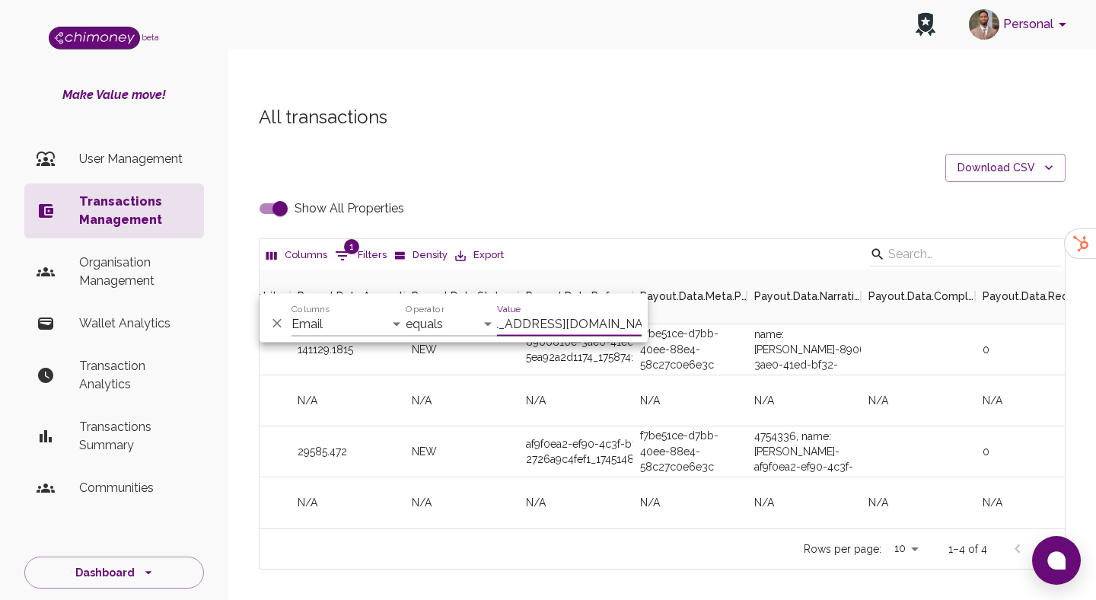
type input "[EMAIL_ADDRESS][DOMAIN_NAME]"
click at [686, 426] on div "f7be51ce-d7bb-40ee-88e4-58c27c0e6e3c" at bounding box center [689, 451] width 114 height 51
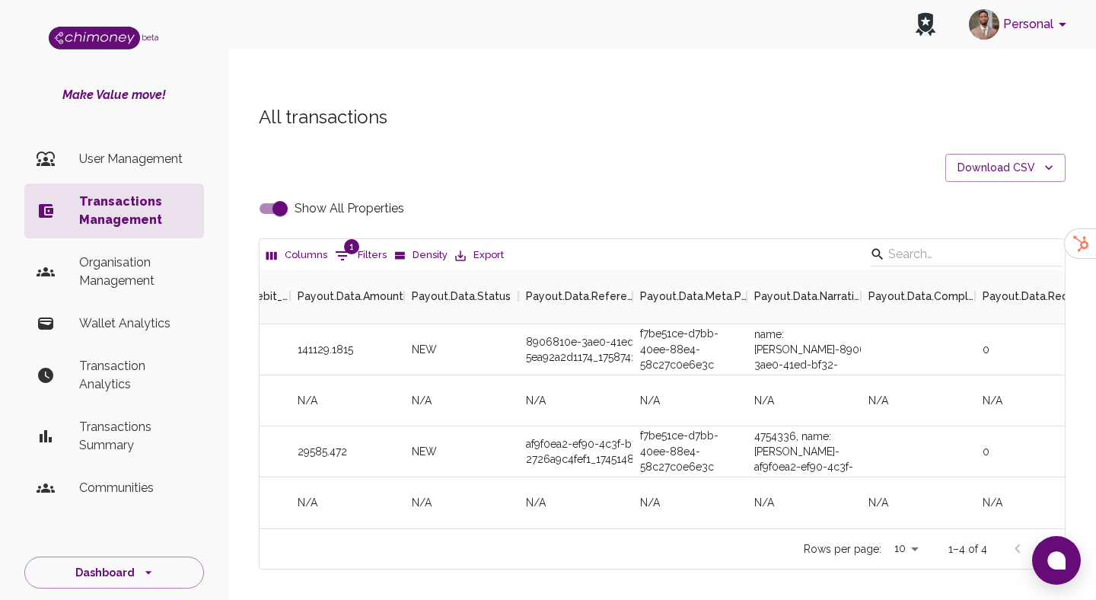
scroll to position [12, 0]
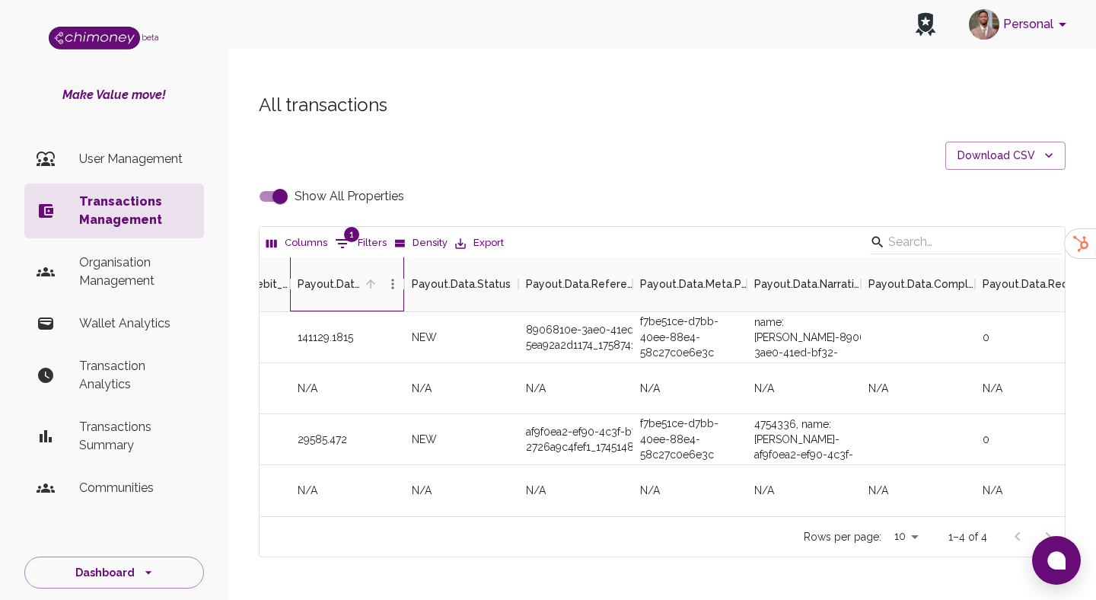
click at [364, 256] on div "Payout.Data.Amount" at bounding box center [339, 283] width 84 height 55
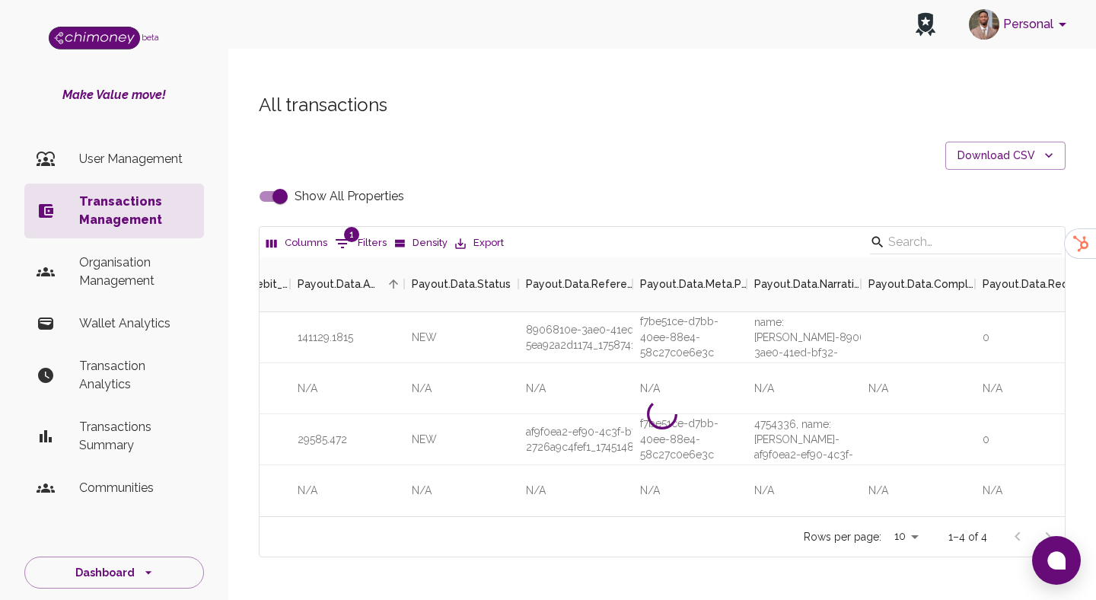
click at [364, 231] on button "1 Filters" at bounding box center [360, 243] width 59 height 24
select select "email"
select select "equals"
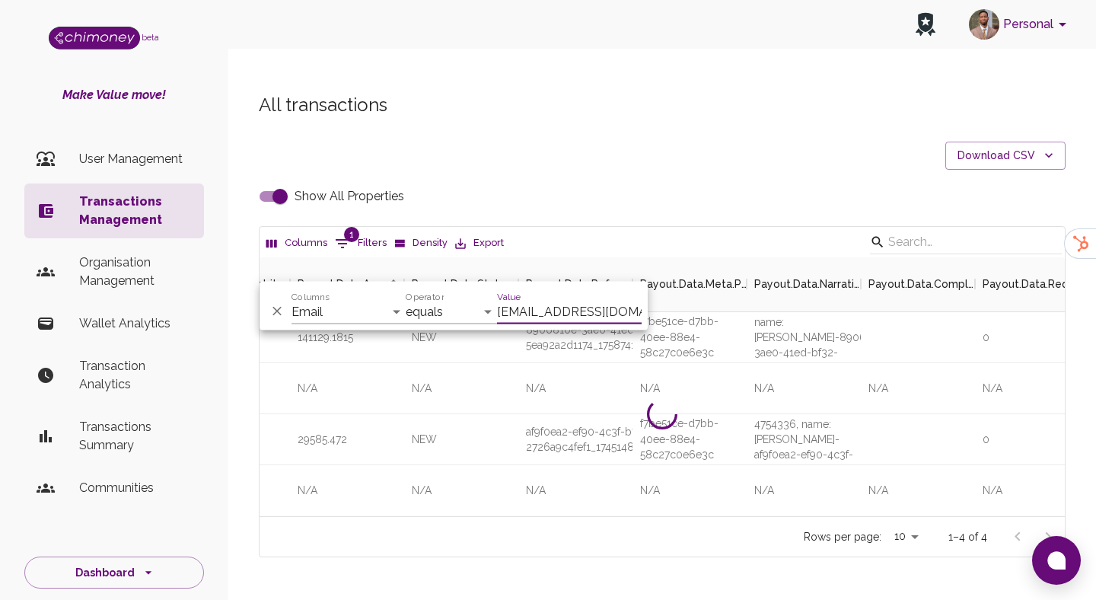
scroll to position [0, 40]
click at [525, 300] on input "[EMAIL_ADDRESS][DOMAIN_NAME]" at bounding box center [569, 312] width 145 height 24
click at [544, 309] on input "[EMAIL_ADDRESS][DOMAIN_NAME]" at bounding box center [569, 312] width 145 height 24
type input "7632893"
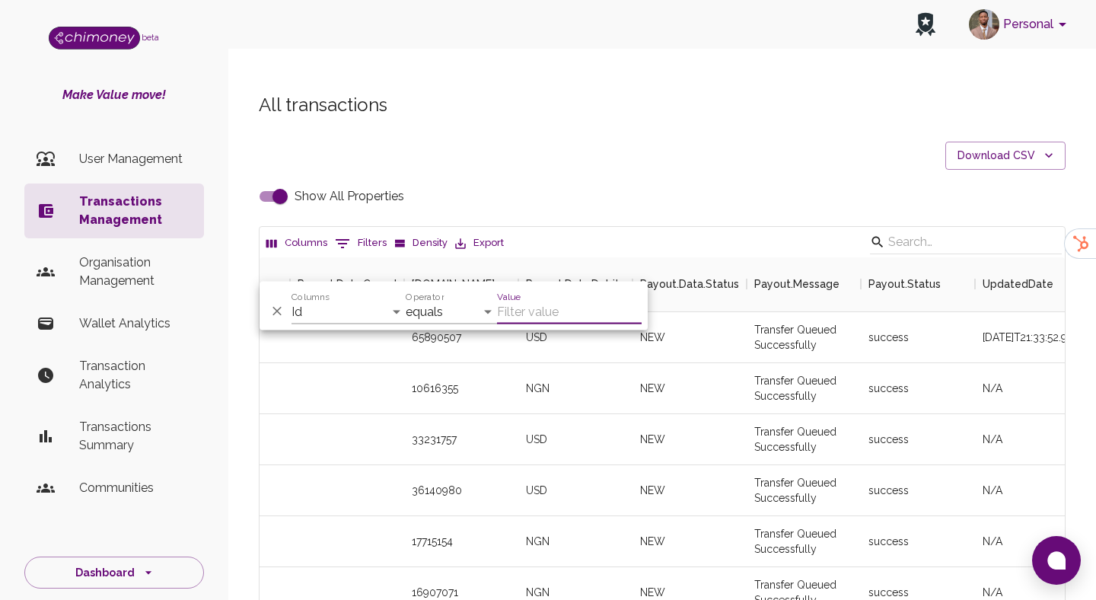
scroll to position [565, 805]
type input "[EMAIL_ADDRESS][DOMAIN_NAME]"
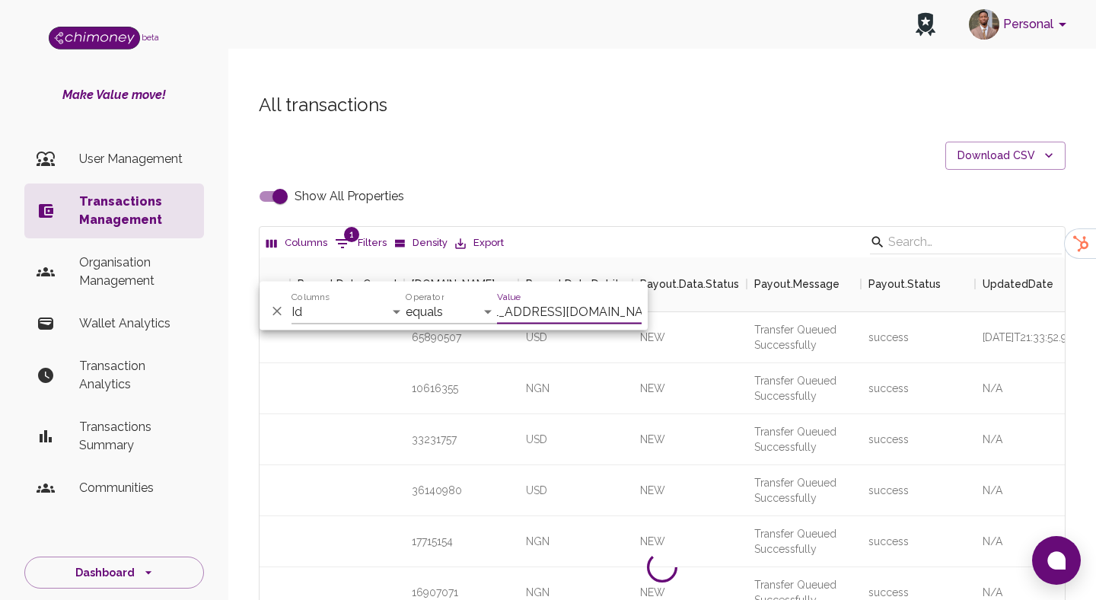
scroll to position [0, 0]
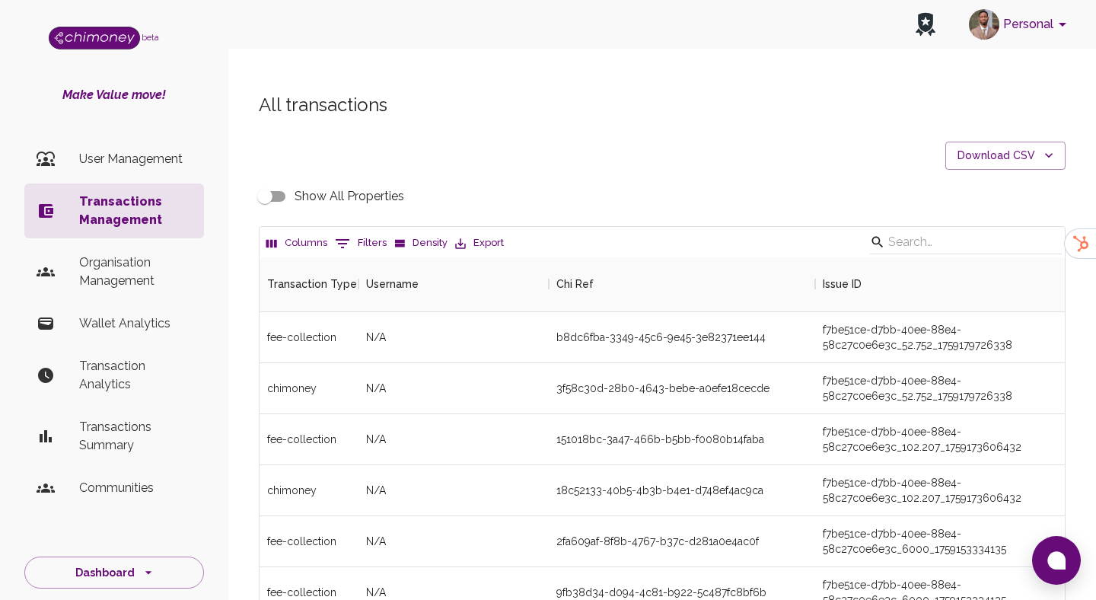
scroll to position [565, 805]
click at [347, 234] on icon "Show filters" at bounding box center [342, 243] width 18 height 18
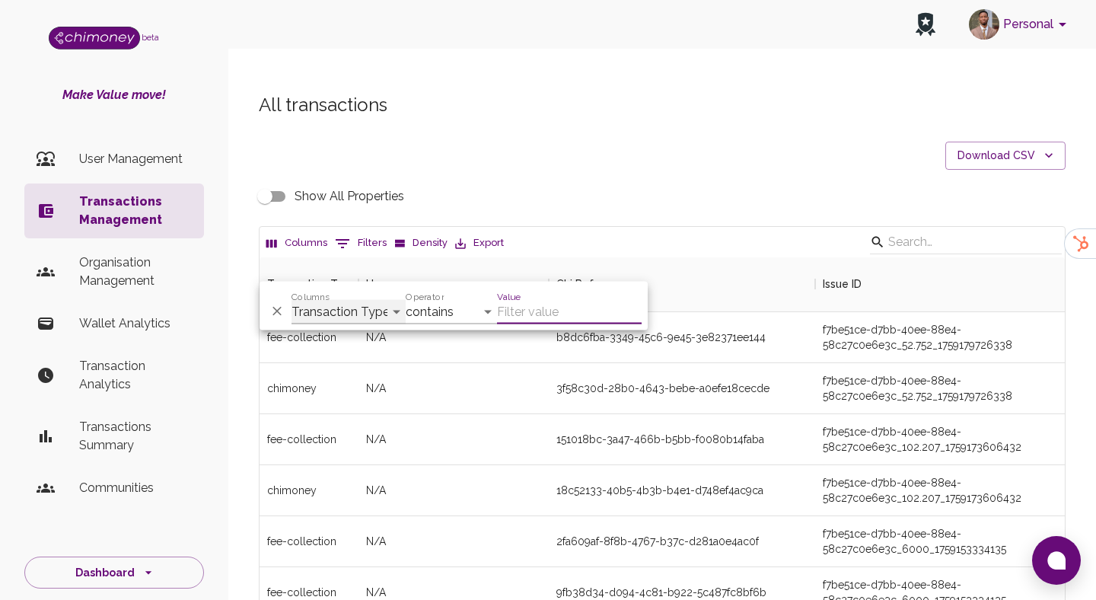
click at [348, 307] on select "Transaction Type Username Chi Ref Issue ID Value Amount Currency Fee ($) FX Rat…" at bounding box center [348, 312] width 114 height 24
select select "email"
click at [291, 300] on select "Transaction Type Username Chi Ref Issue ID Value Amount Currency Fee ($) FX Rat…" at bounding box center [348, 312] width 114 height 24
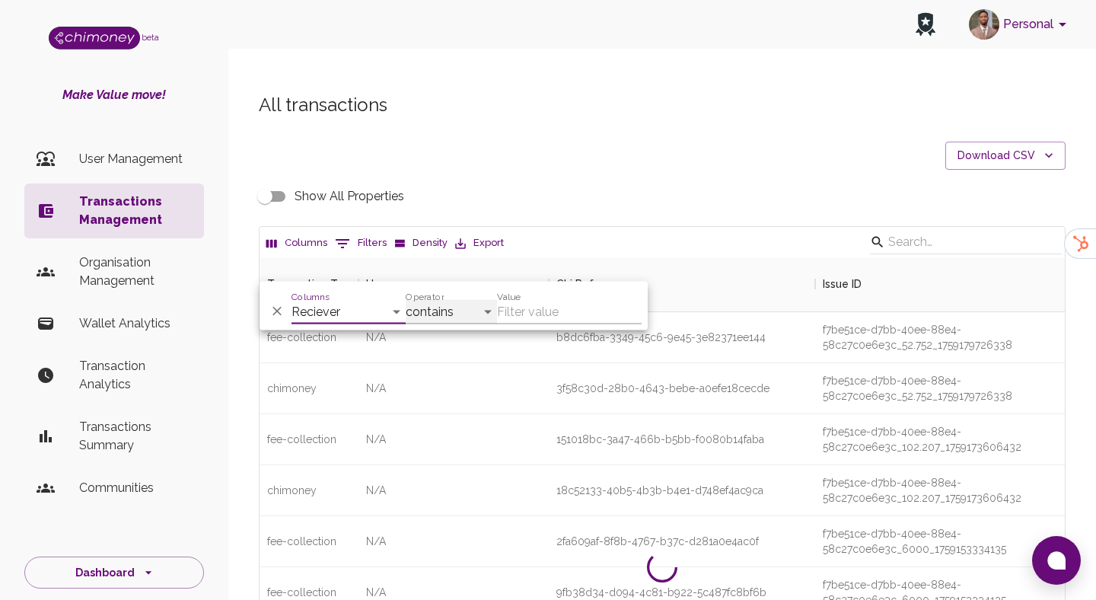
click at [447, 313] on select "contains equals starts with ends with is empty is not empty is any of" at bounding box center [451, 312] width 91 height 24
select select "equals"
click at [406, 300] on select "contains equals starts with ends with is empty is not empty is any of" at bounding box center [451, 312] width 91 height 24
click at [549, 310] on input "Value" at bounding box center [569, 312] width 145 height 24
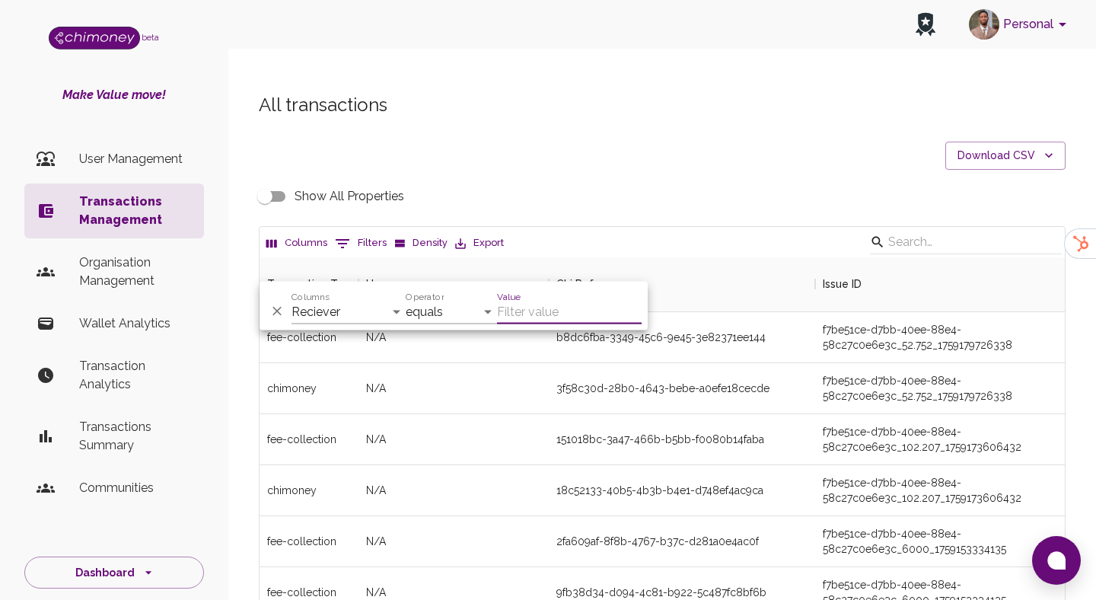
paste input "[EMAIL_ADDRESS][DOMAIN_NAME]"
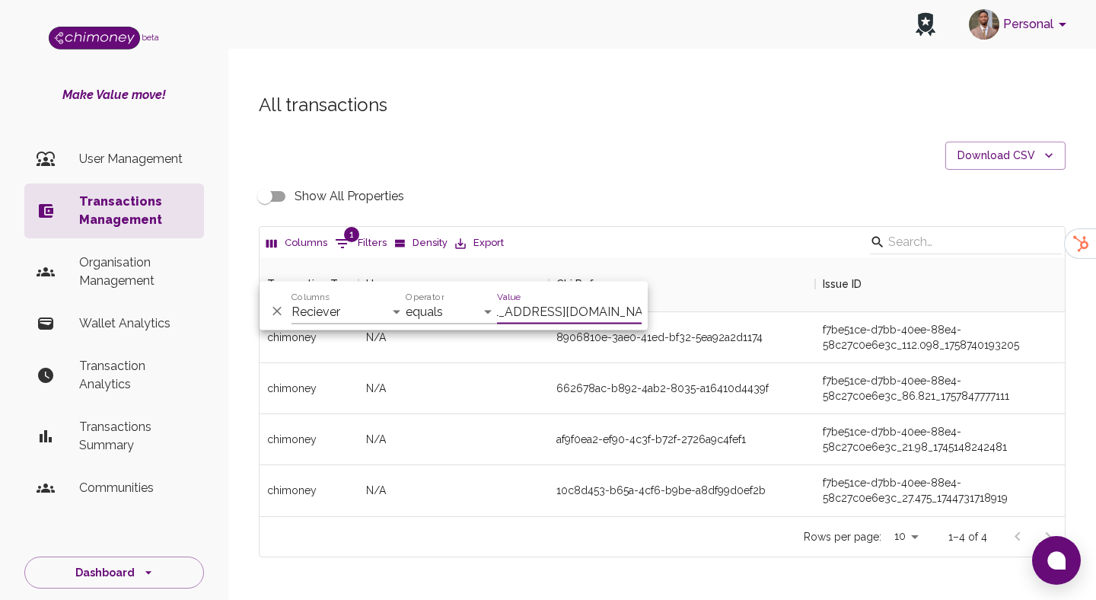
scroll to position [259, 805]
type input "[EMAIL_ADDRESS][DOMAIN_NAME]"
click at [746, 323] on div "8906810e-3ae0-41ed-bf32-5ea92a2d1174" at bounding box center [682, 337] width 266 height 51
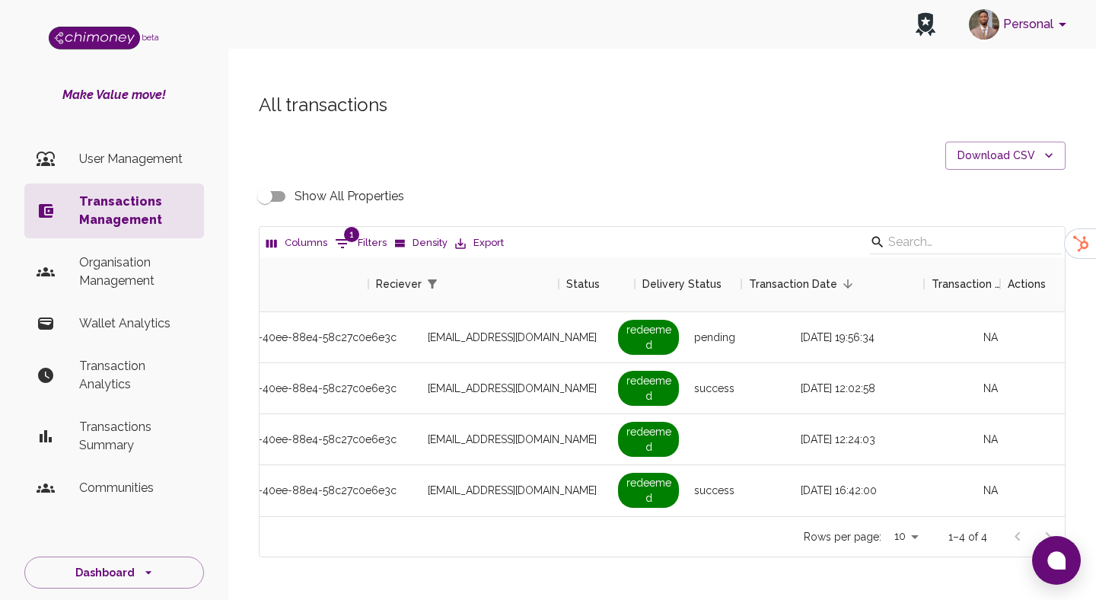
scroll to position [0, 1314]
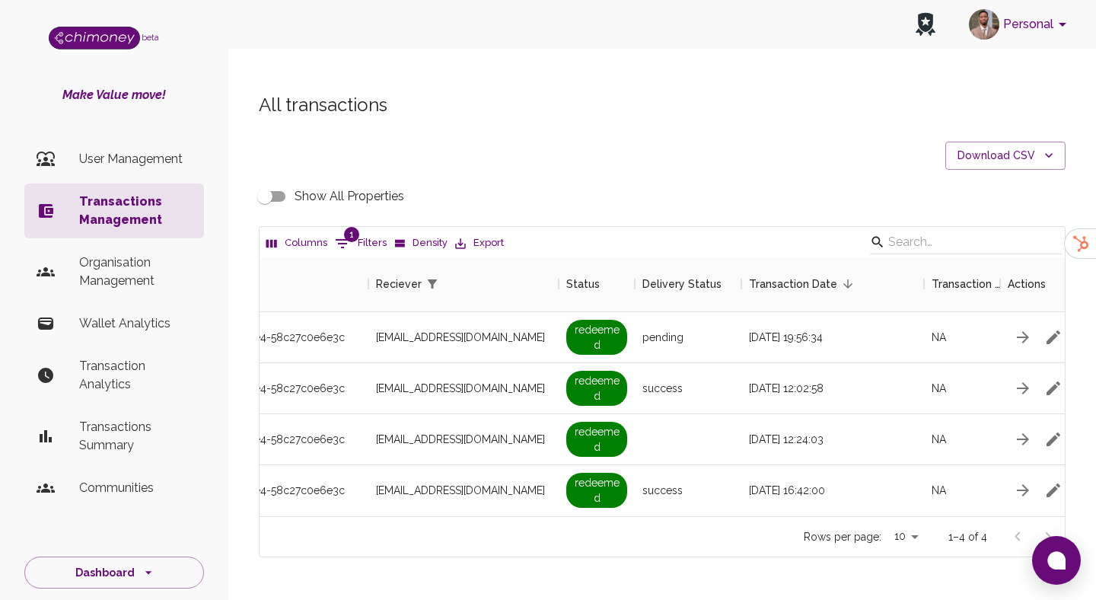
click at [265, 182] on input "Show All Properties" at bounding box center [264, 196] width 87 height 29
checkbox input "true"
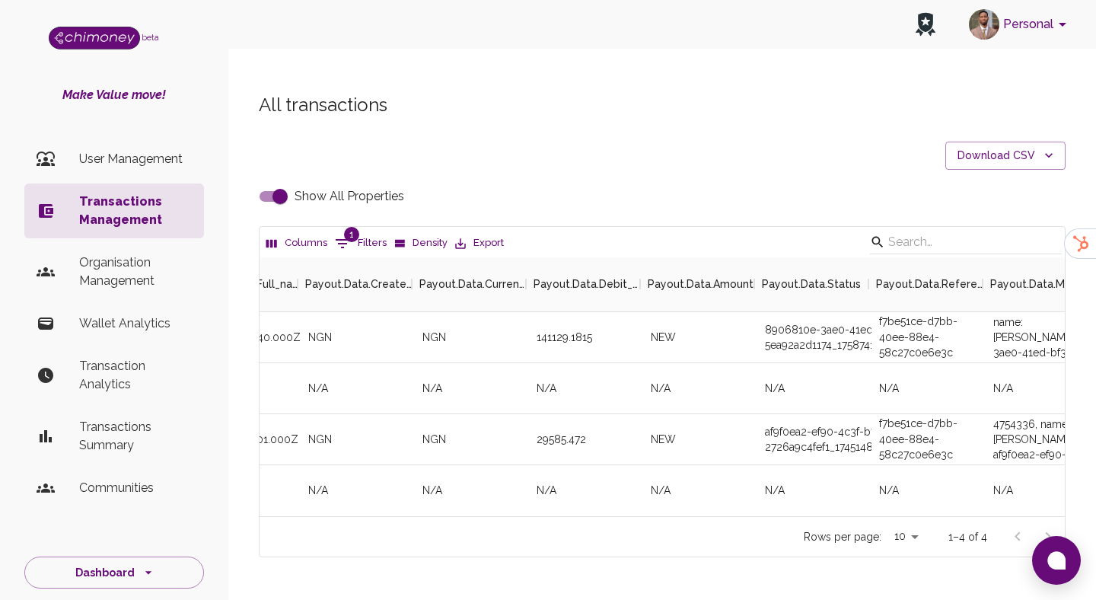
scroll to position [0, 4035]
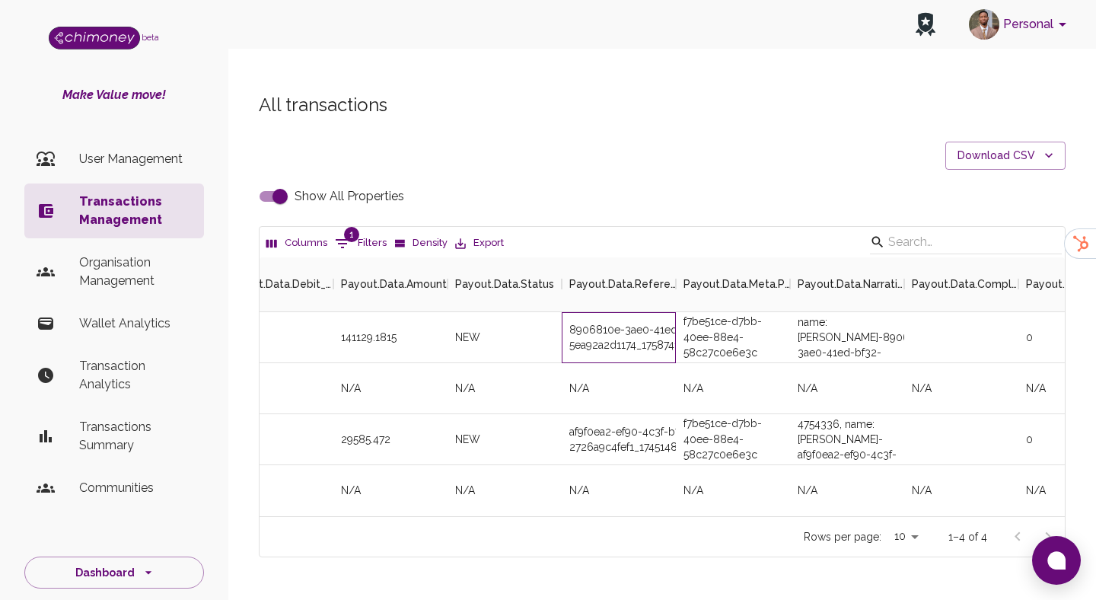
click at [600, 312] on div "8906810e-3ae0-41ed-bf32-5ea92a2d1174_1758741700318" at bounding box center [619, 337] width 114 height 51
copy div "8906810e-3ae0-41ed-bf32-5ea92a2d1174_1758741700318"
